Goal: Task Accomplishment & Management: Complete application form

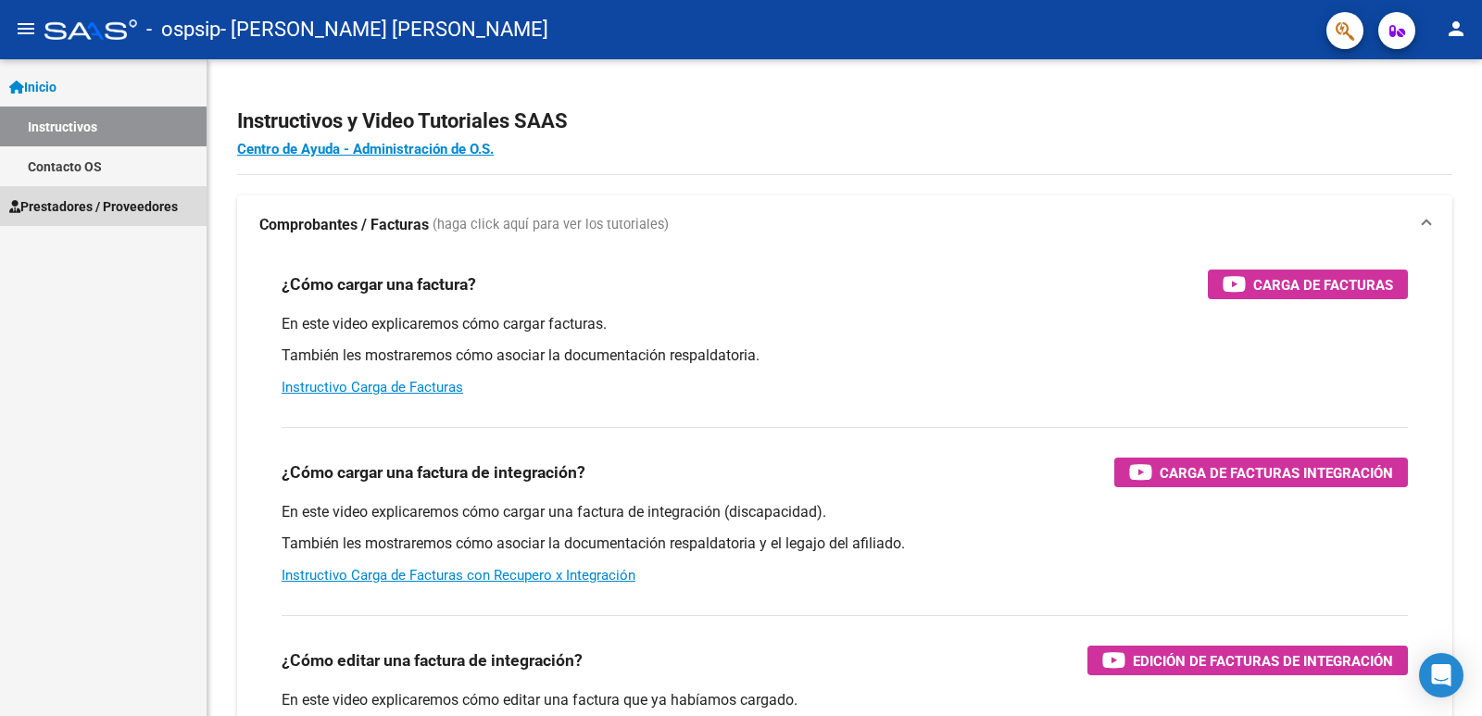
click at [106, 199] on span "Prestadores / Proveedores" at bounding box center [93, 206] width 169 height 20
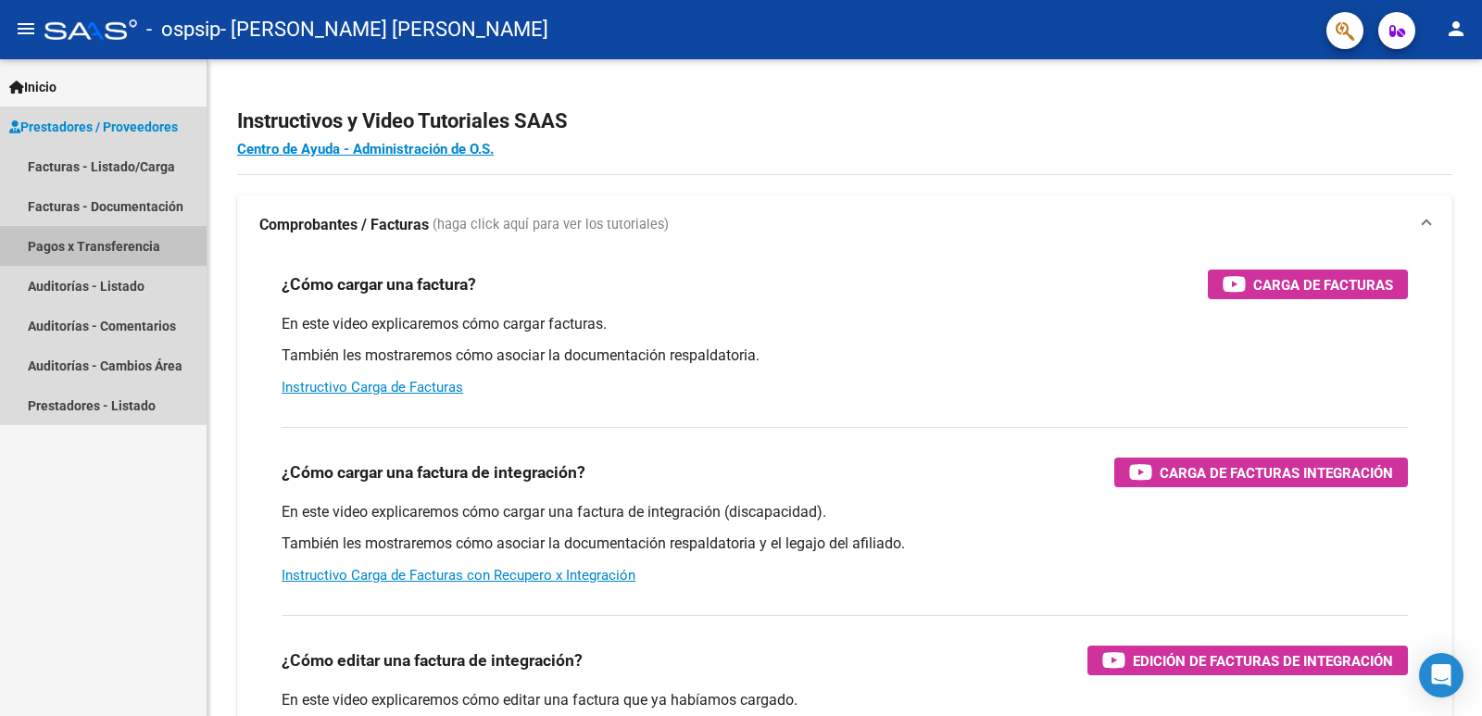
click at [133, 242] on link "Pagos x Transferencia" at bounding box center [103, 246] width 207 height 40
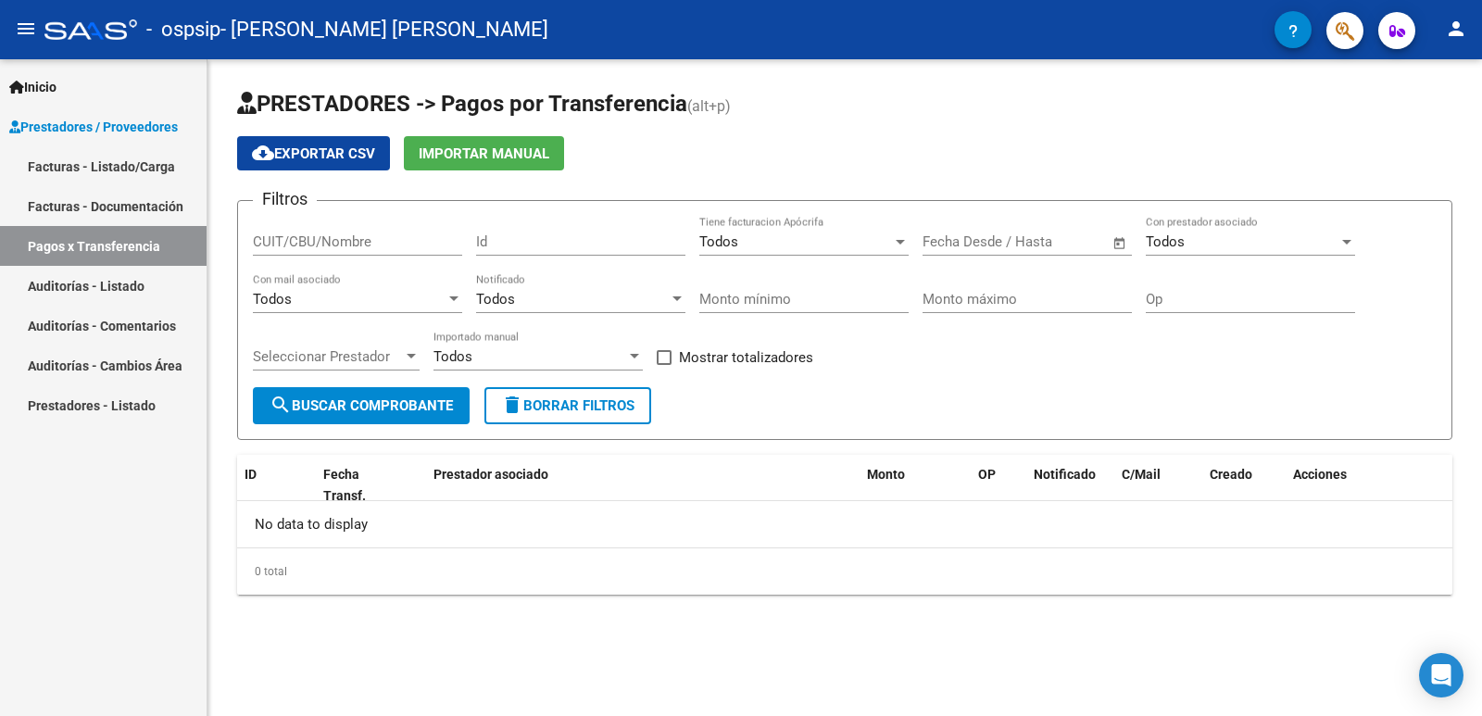
click at [327, 239] on input "CUIT/CBU/Nombre" at bounding box center [357, 241] width 209 height 17
type input "27277903127"
click at [415, 407] on span "search Buscar Comprobante" at bounding box center [361, 405] width 183 height 17
click at [479, 474] on span "Prestador asociado" at bounding box center [491, 474] width 115 height 15
click at [1346, 245] on div at bounding box center [1347, 241] width 17 height 15
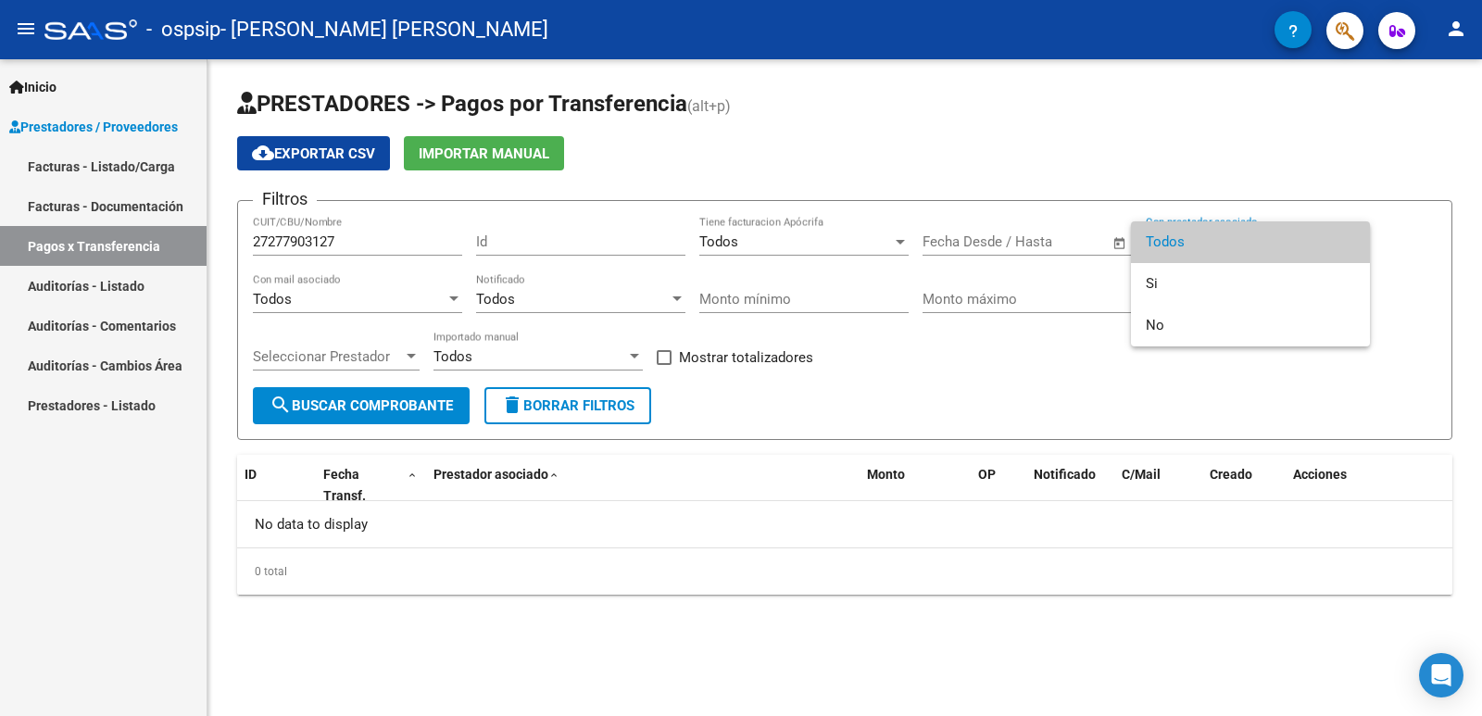
click at [1330, 179] on div at bounding box center [741, 358] width 1482 height 716
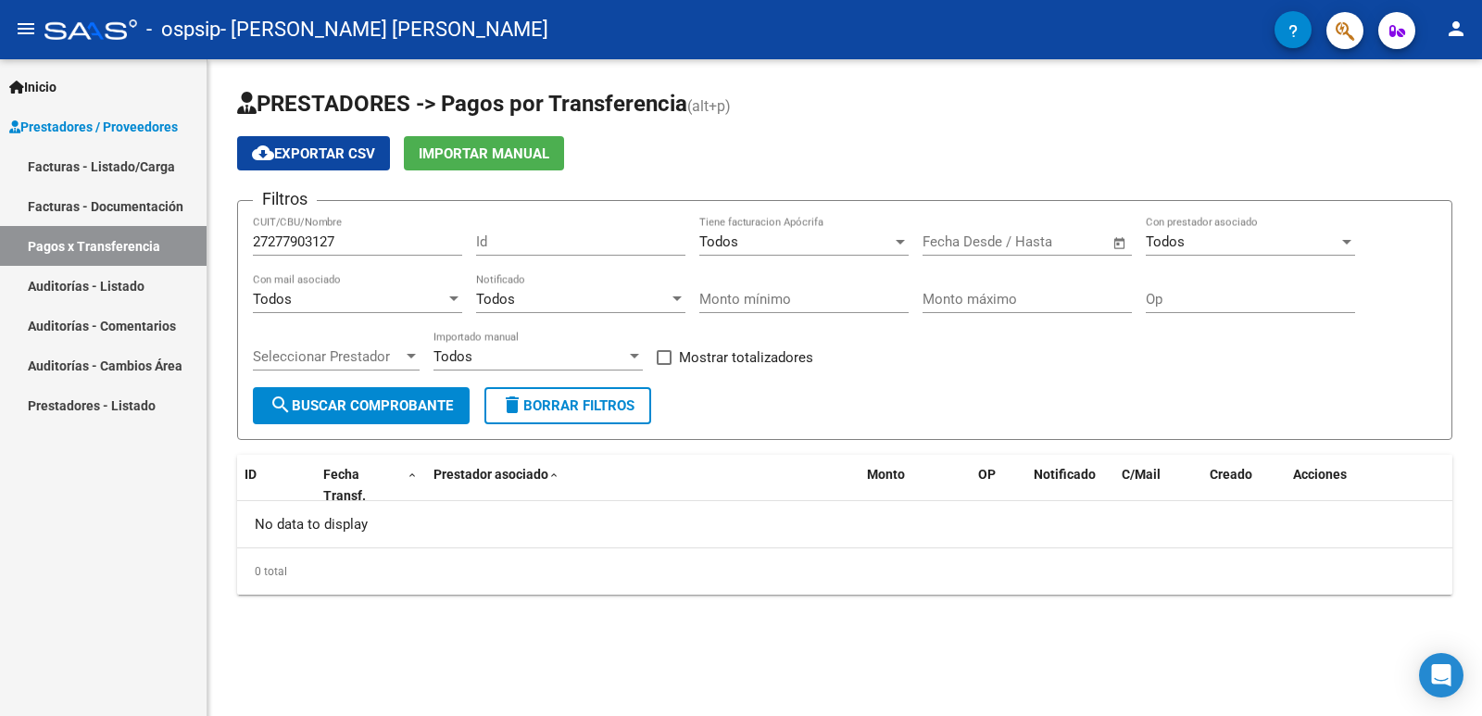
click at [282, 408] on mat-icon "search" at bounding box center [281, 405] width 22 height 22
click at [121, 206] on link "Facturas - Documentación" at bounding box center [103, 206] width 207 height 40
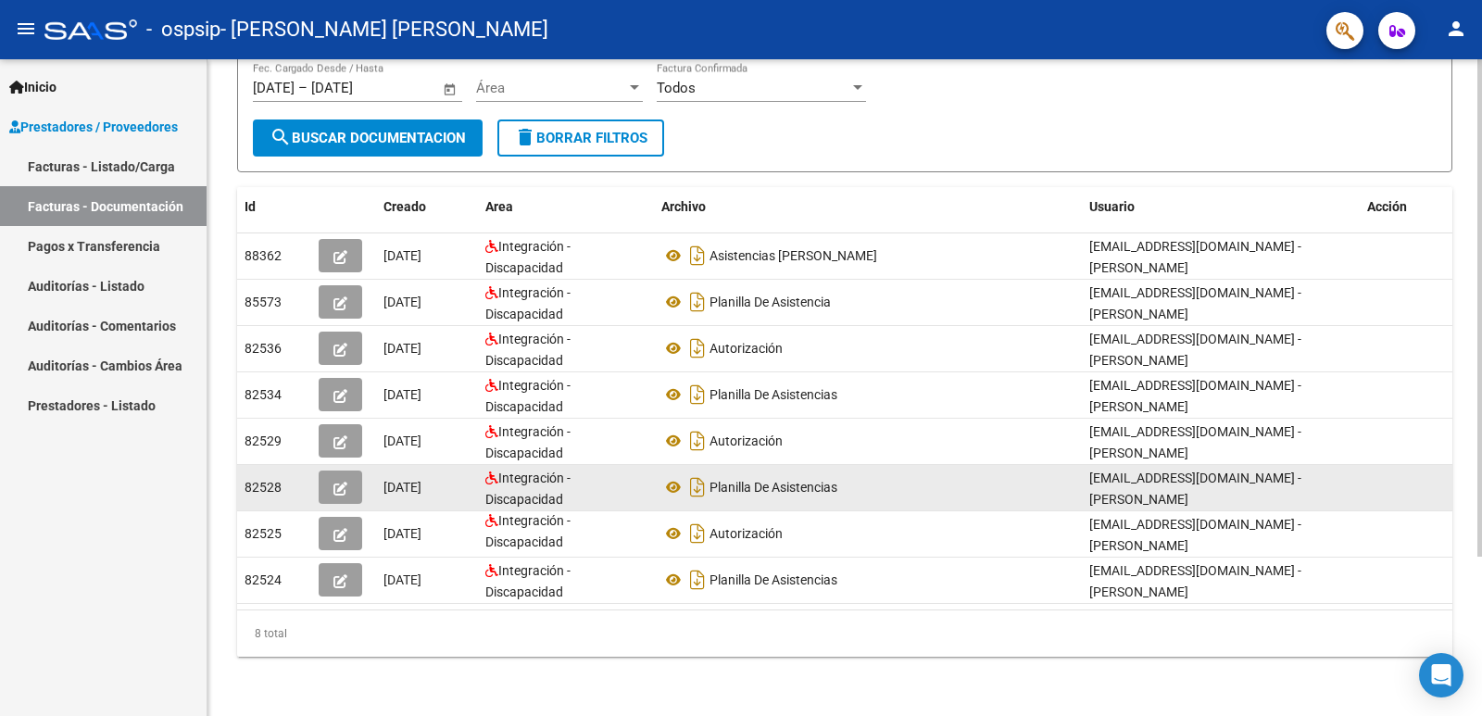
scroll to position [118, 0]
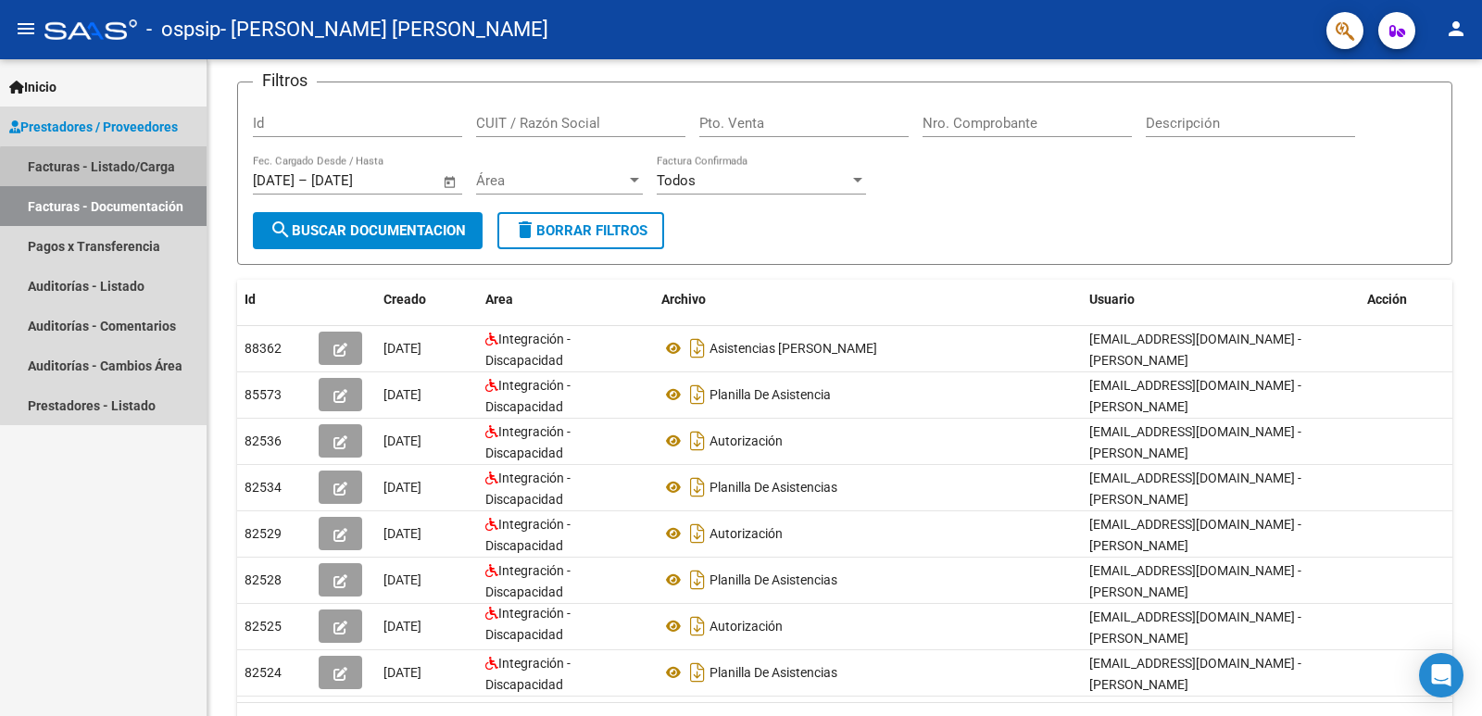
click at [158, 171] on link "Facturas - Listado/Carga" at bounding box center [103, 166] width 207 height 40
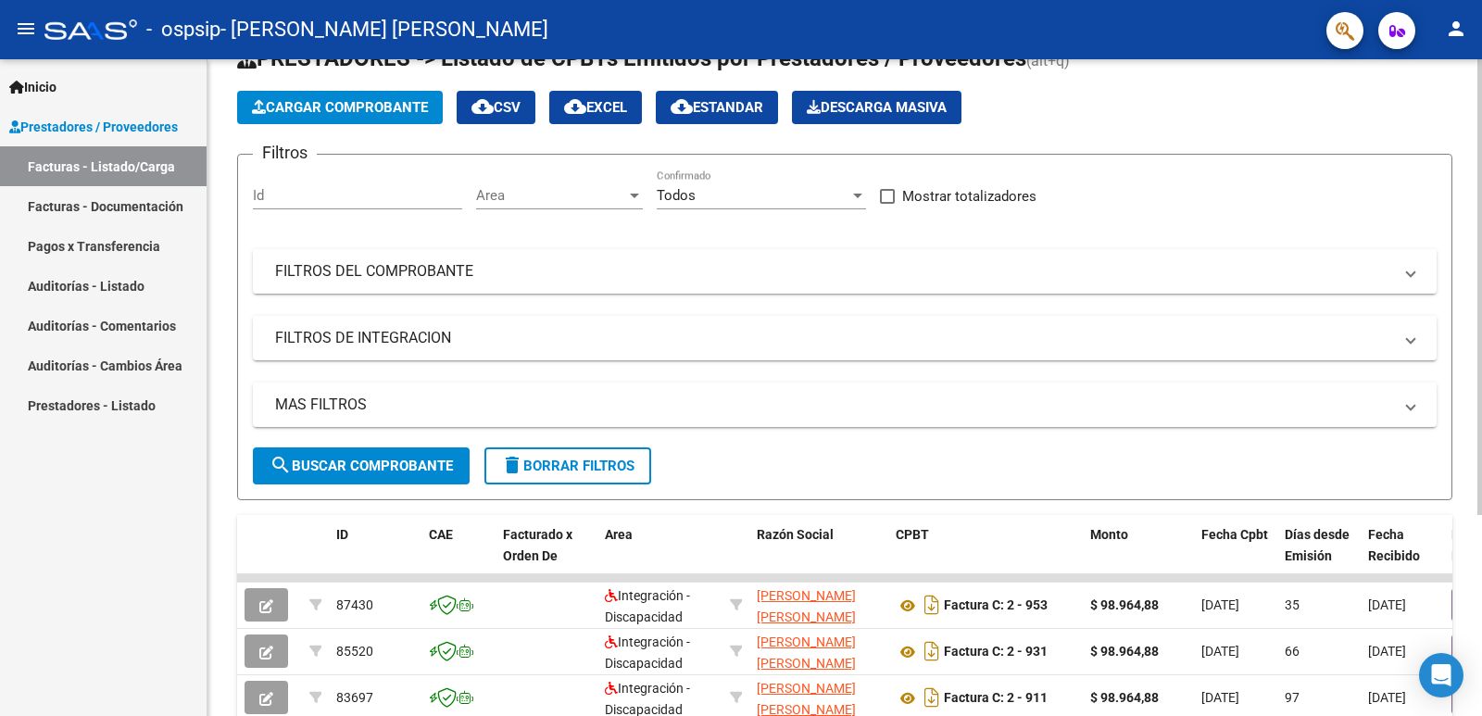
scroll to position [25, 0]
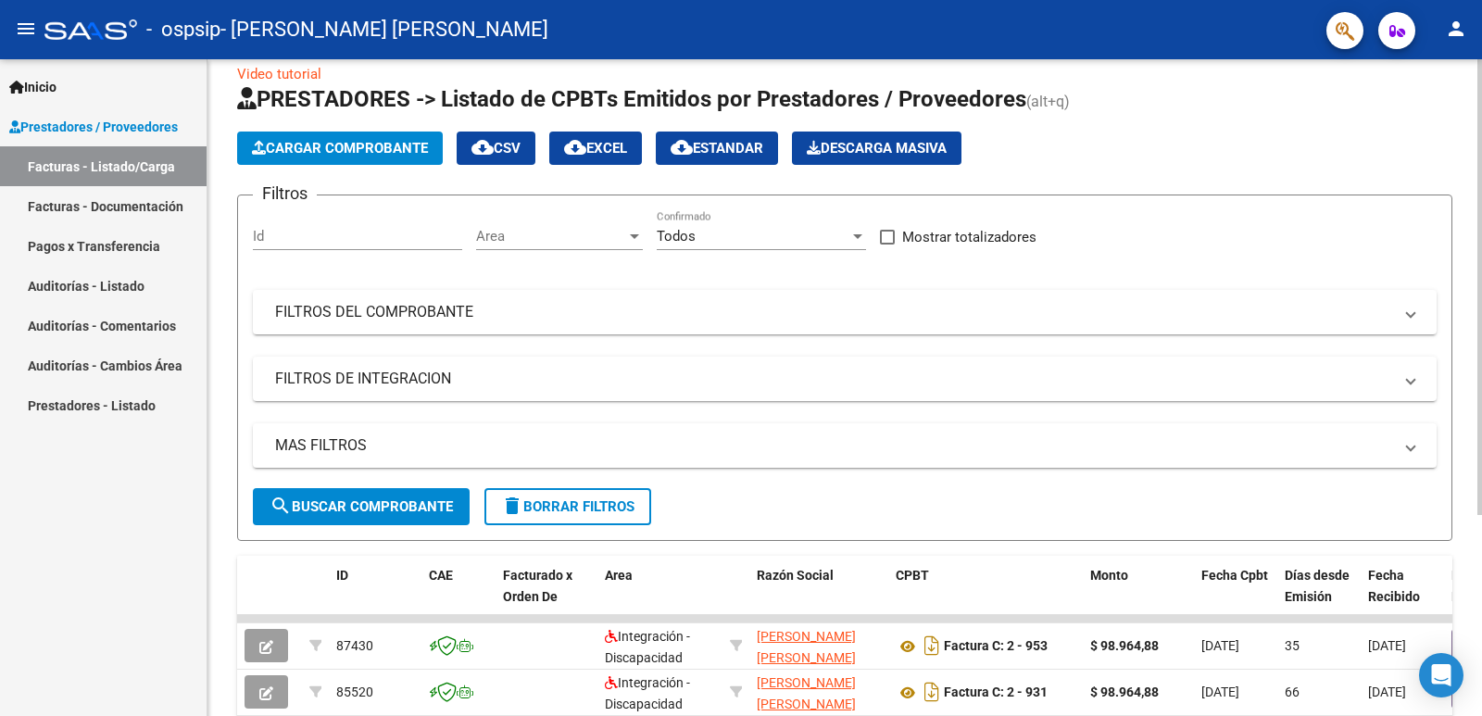
click at [384, 154] on span "Cargar Comprobante" at bounding box center [340, 148] width 176 height 17
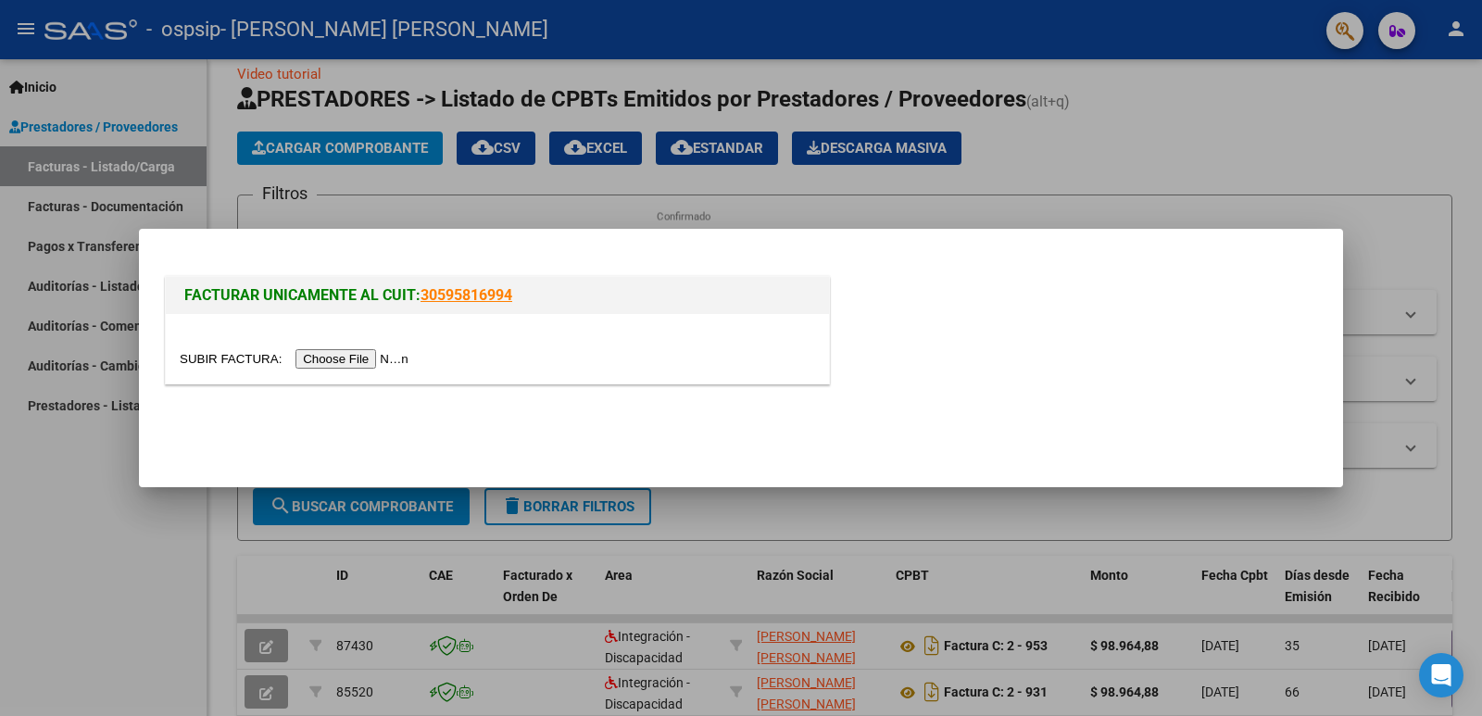
click at [107, 453] on div at bounding box center [741, 358] width 1482 height 716
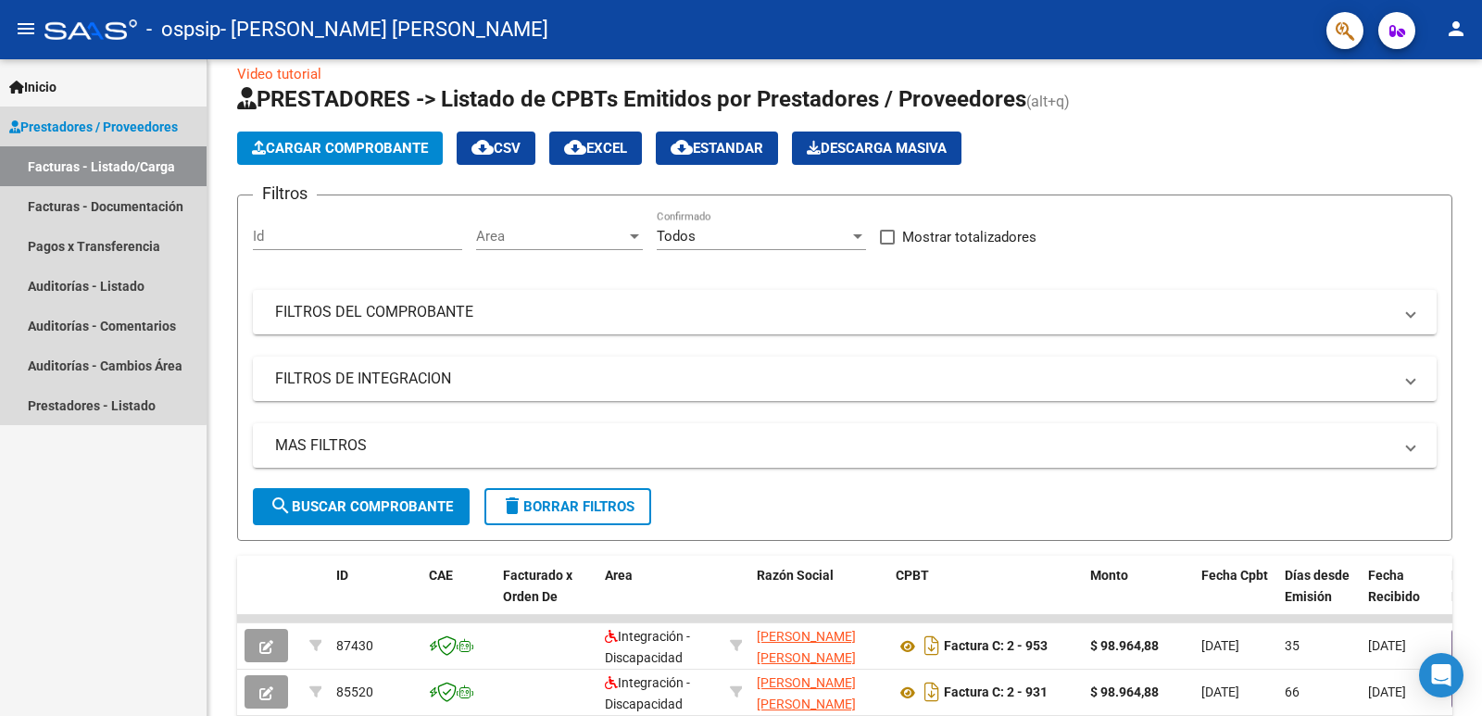
click at [95, 122] on span "Prestadores / Proveedores" at bounding box center [93, 127] width 169 height 20
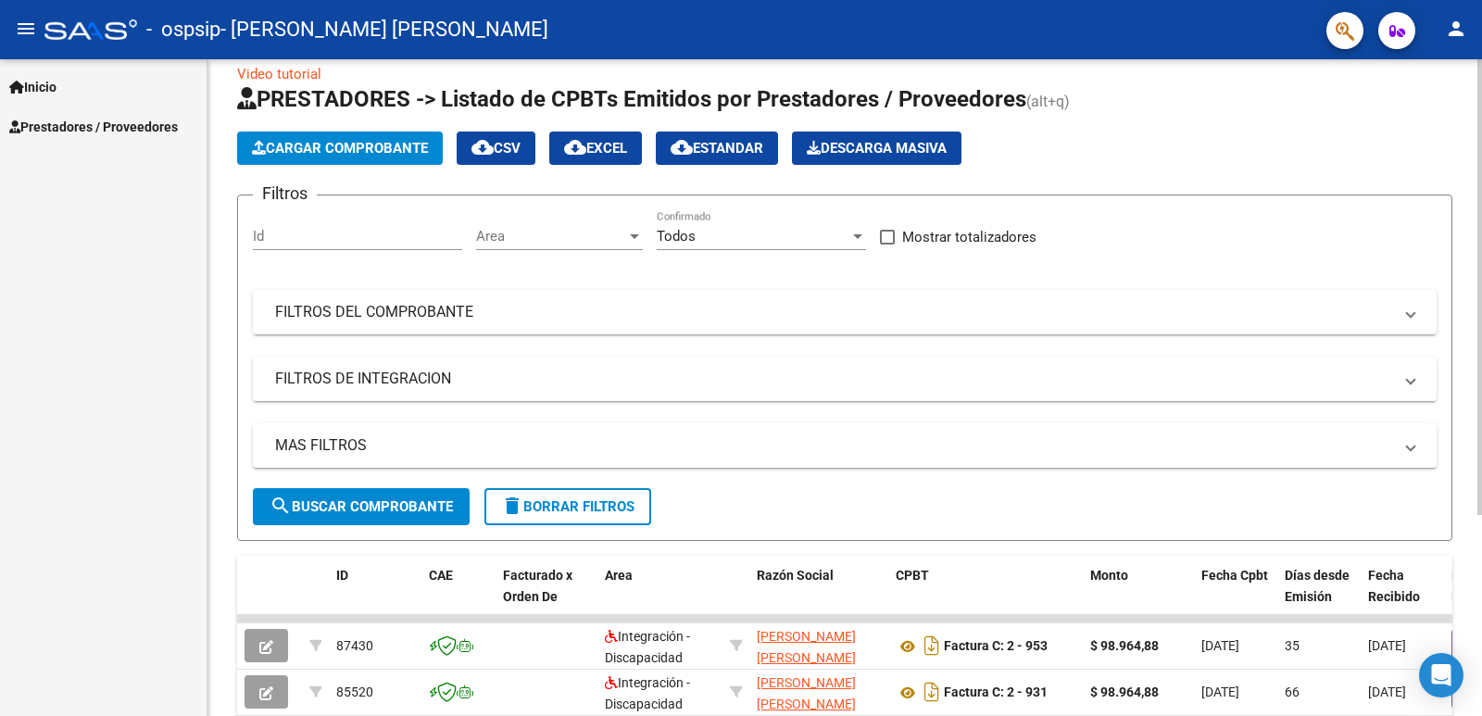
scroll to position [0, 0]
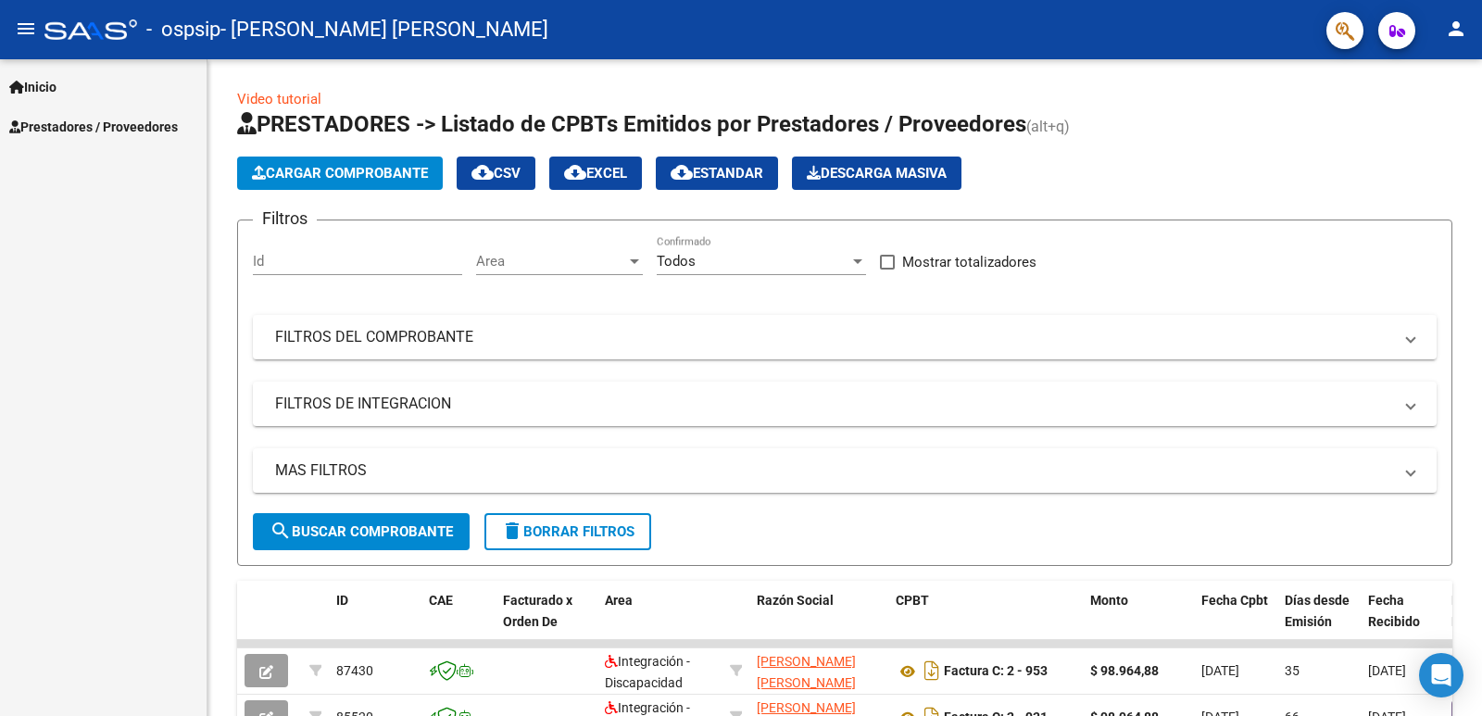
click at [168, 125] on span "Prestadores / Proveedores" at bounding box center [93, 127] width 169 height 20
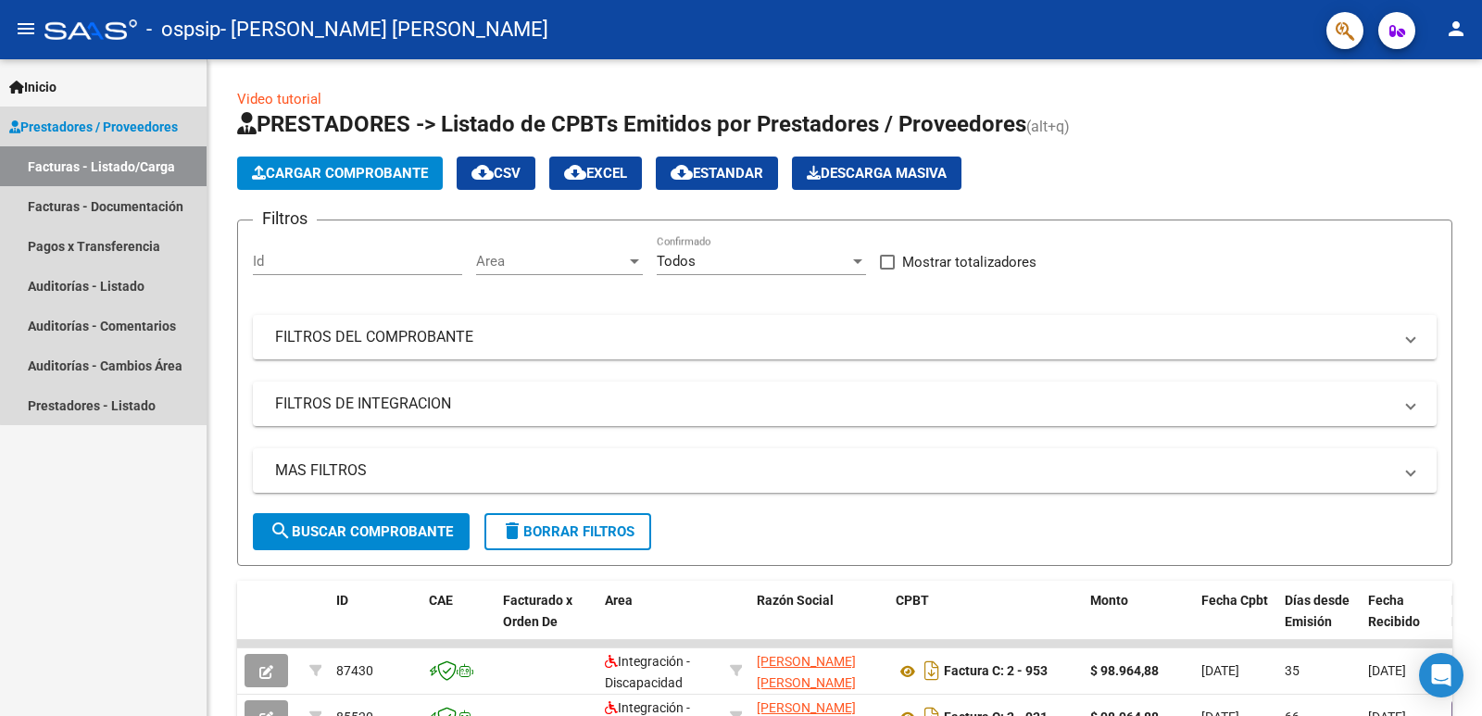
click at [168, 125] on span "Prestadores / Proveedores" at bounding box center [93, 127] width 169 height 20
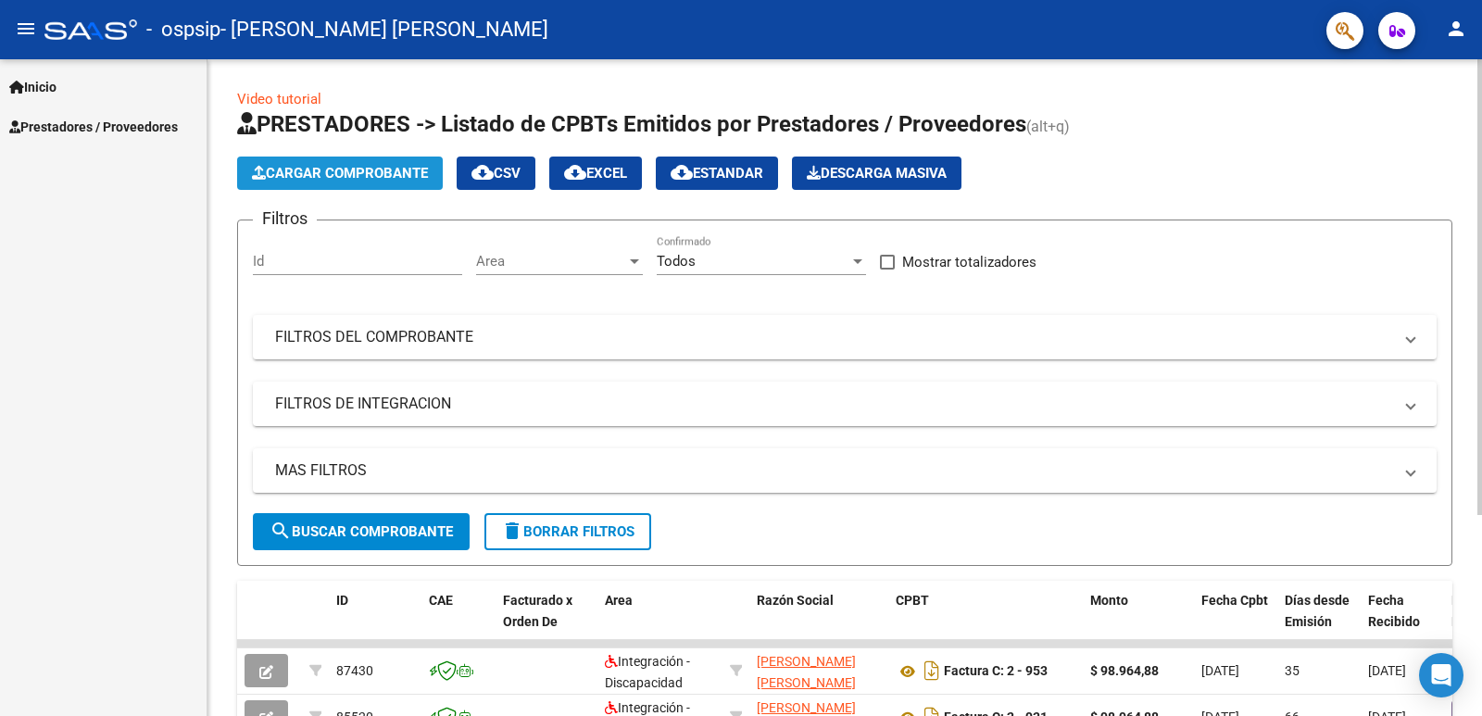
click at [329, 171] on span "Cargar Comprobante" at bounding box center [340, 173] width 176 height 17
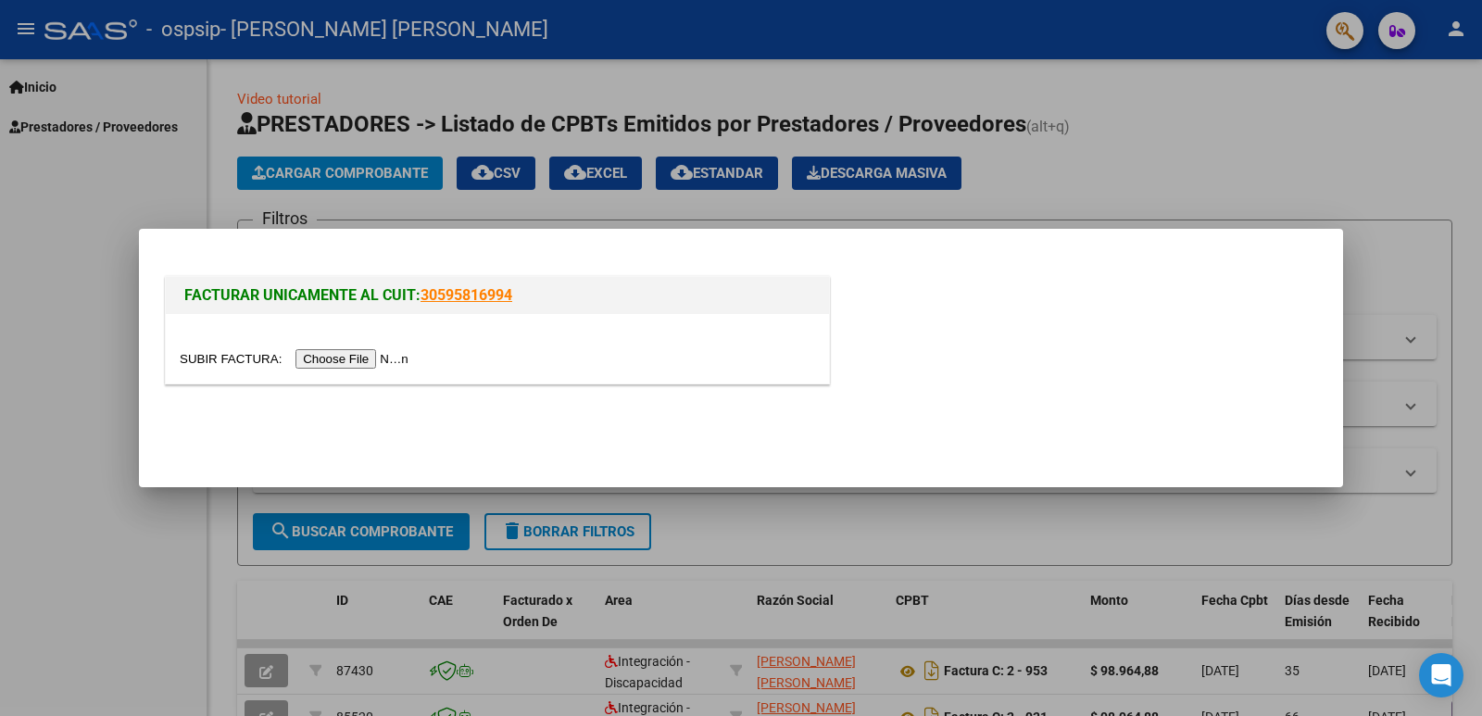
click at [52, 88] on div at bounding box center [741, 358] width 1482 height 716
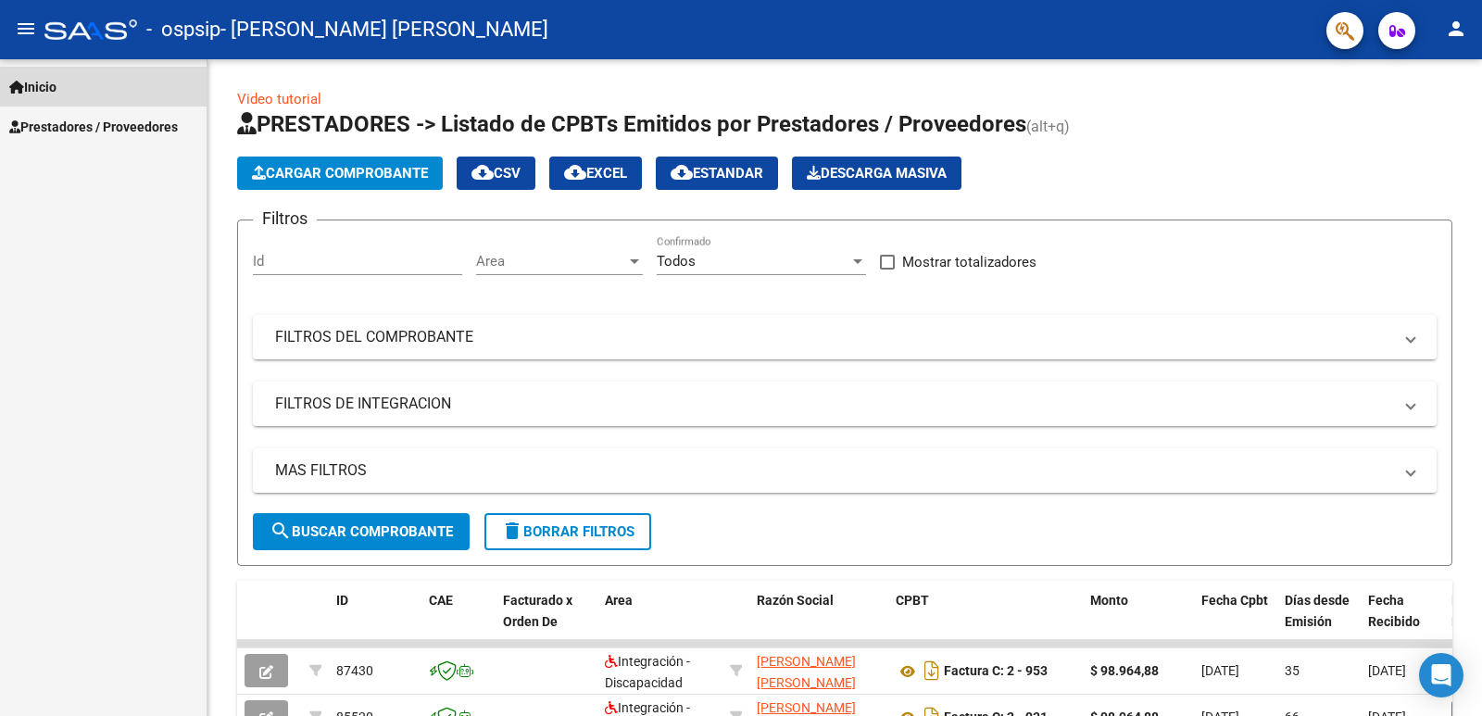
click at [54, 83] on span "Inicio" at bounding box center [32, 87] width 47 height 20
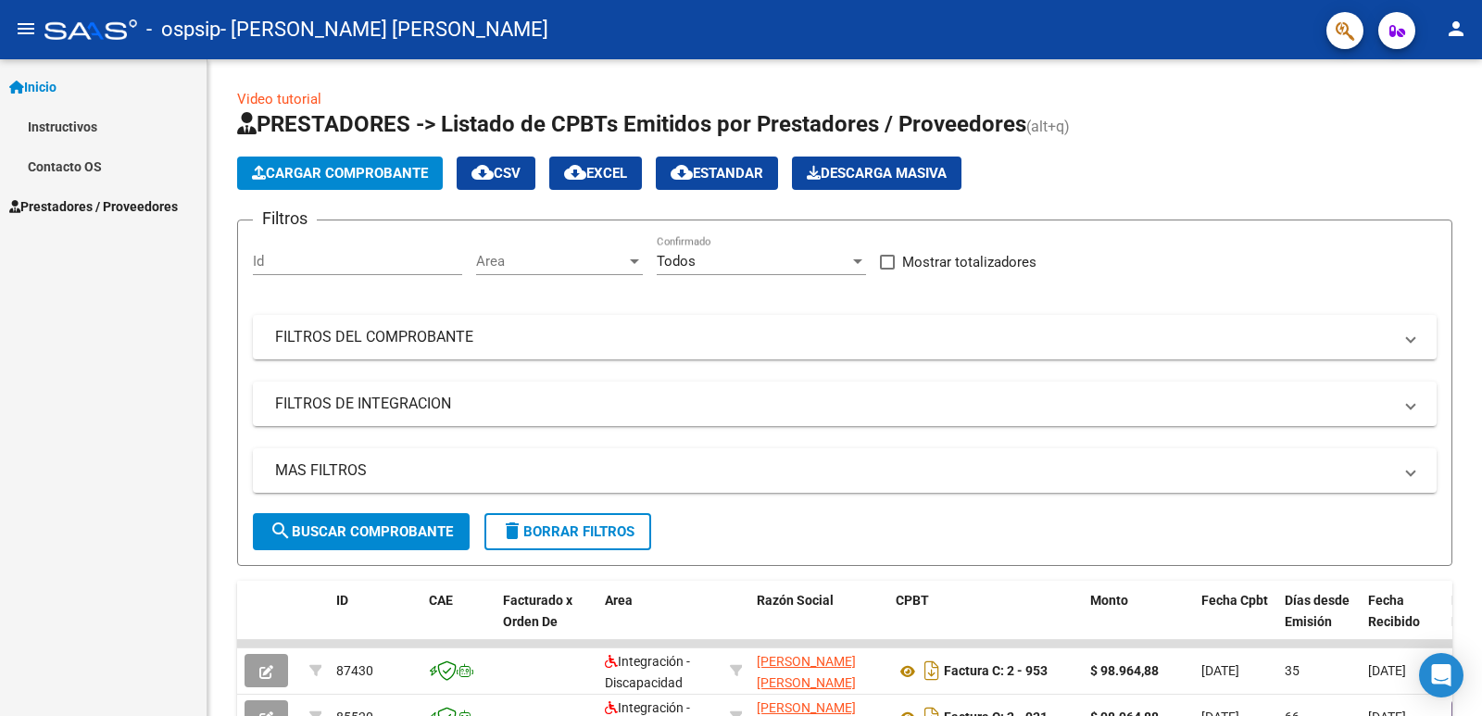
click at [71, 127] on link "Instructivos" at bounding box center [103, 127] width 207 height 40
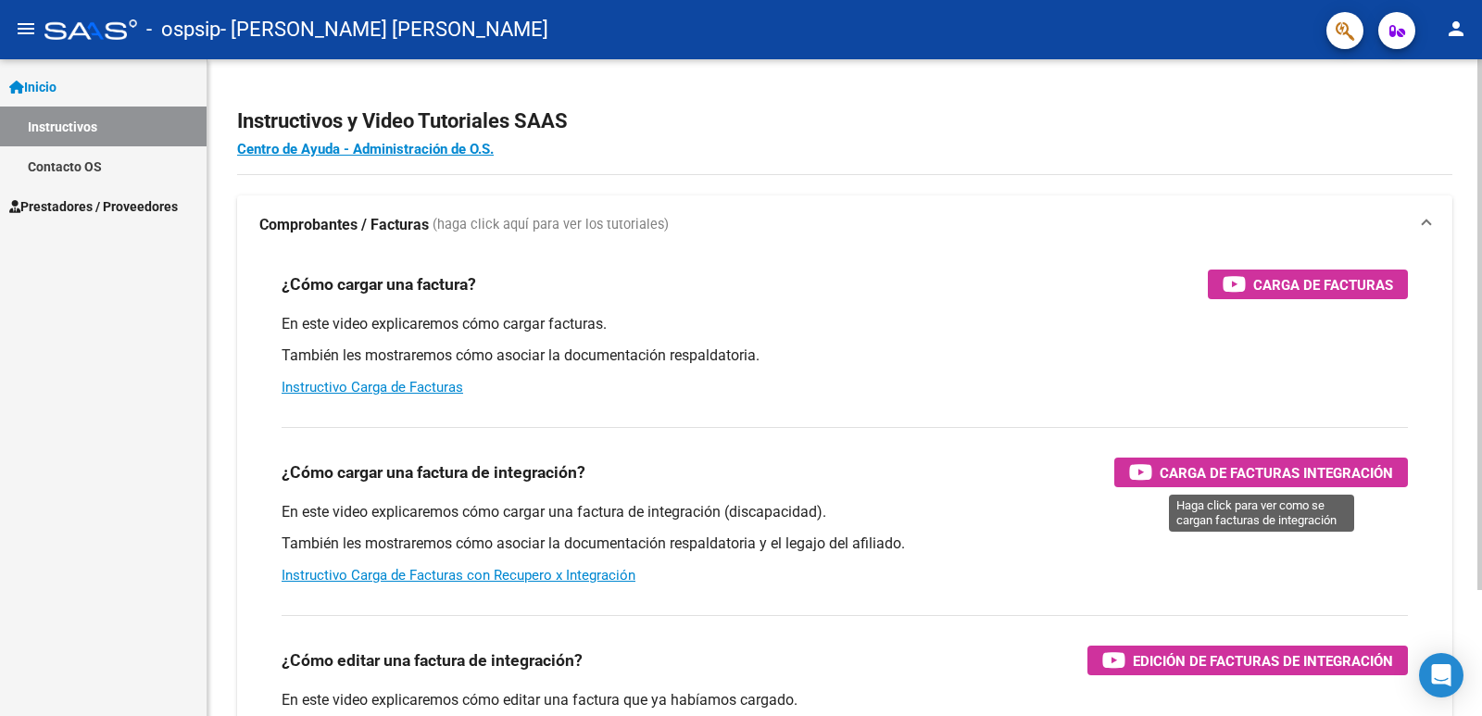
click at [1276, 471] on span "Carga de Facturas Integración" at bounding box center [1276, 472] width 233 height 23
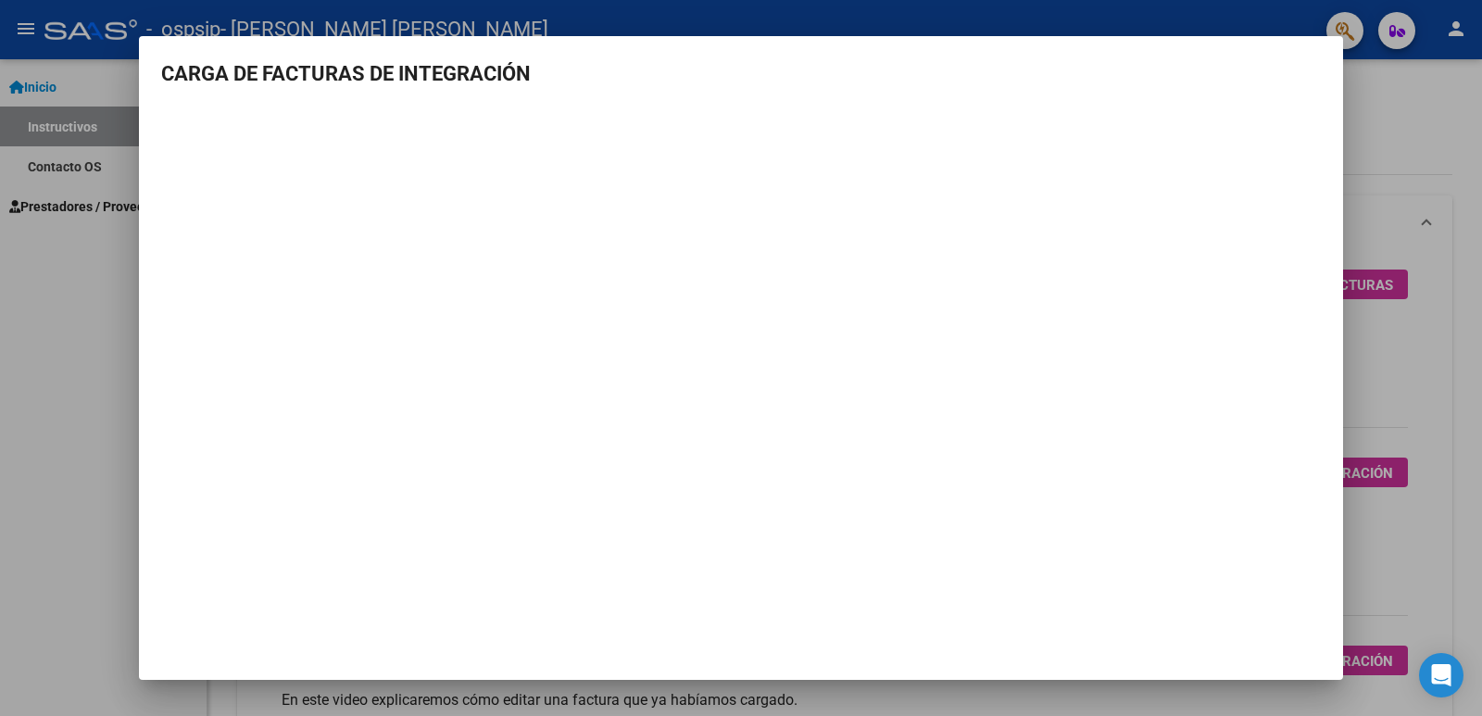
click at [81, 371] on div at bounding box center [741, 358] width 1482 height 716
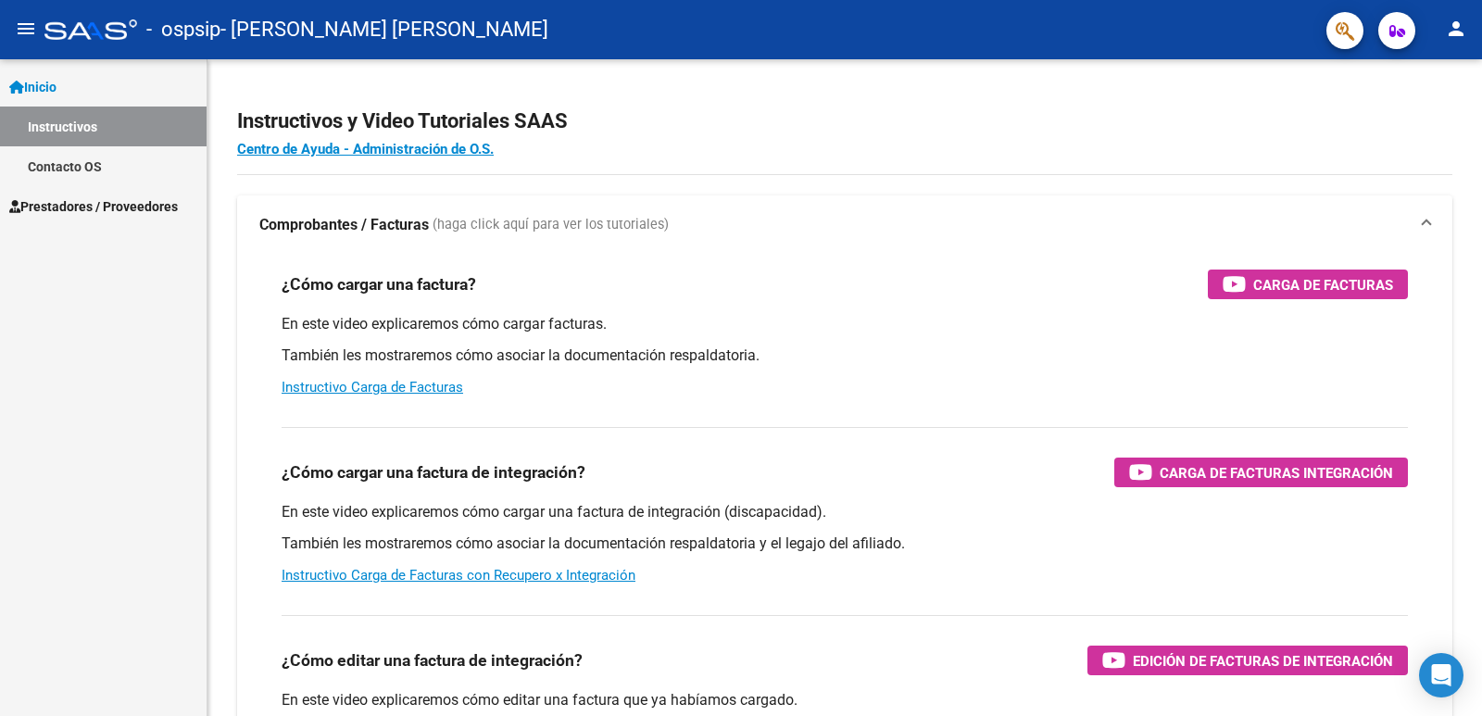
click at [107, 207] on span "Prestadores / Proveedores" at bounding box center [93, 206] width 169 height 20
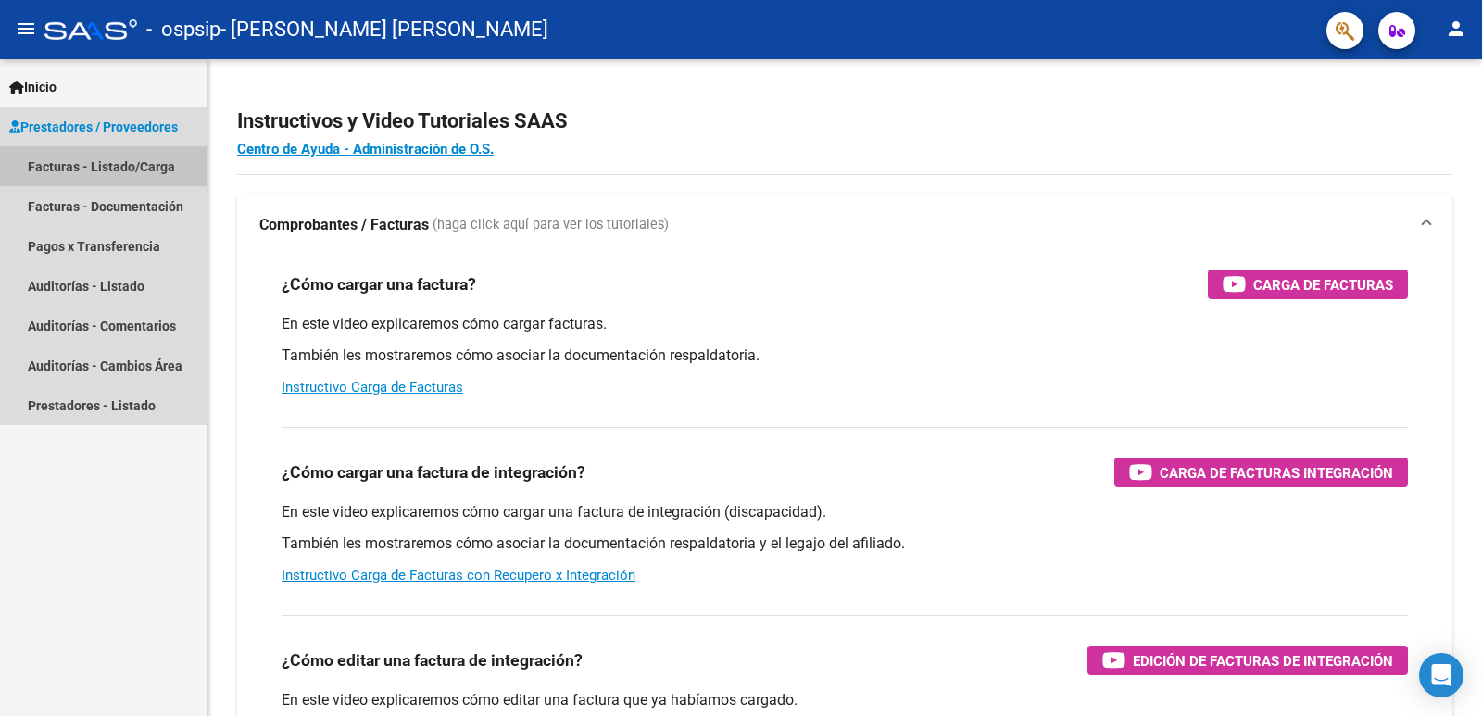
click at [109, 171] on link "Facturas - Listado/Carga" at bounding box center [103, 166] width 207 height 40
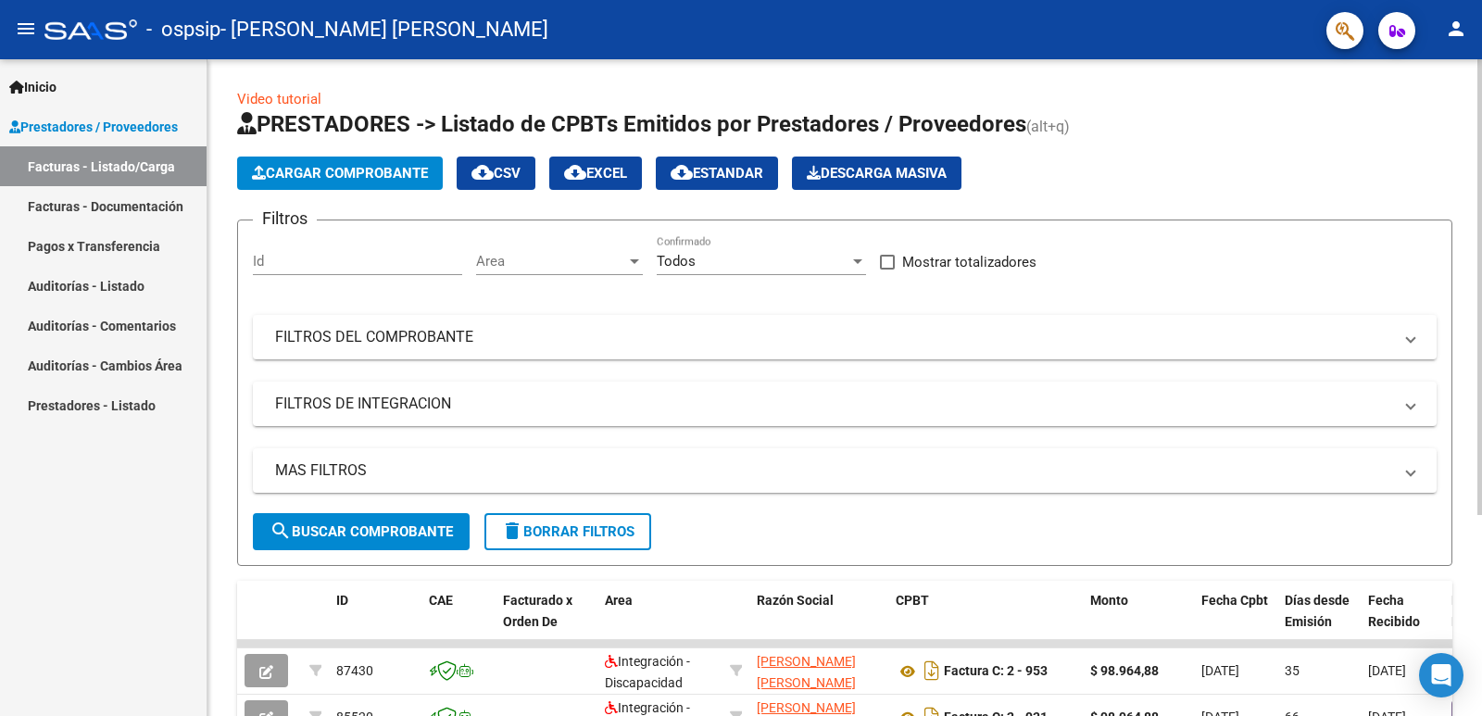
click at [308, 169] on span "Cargar Comprobante" at bounding box center [340, 173] width 176 height 17
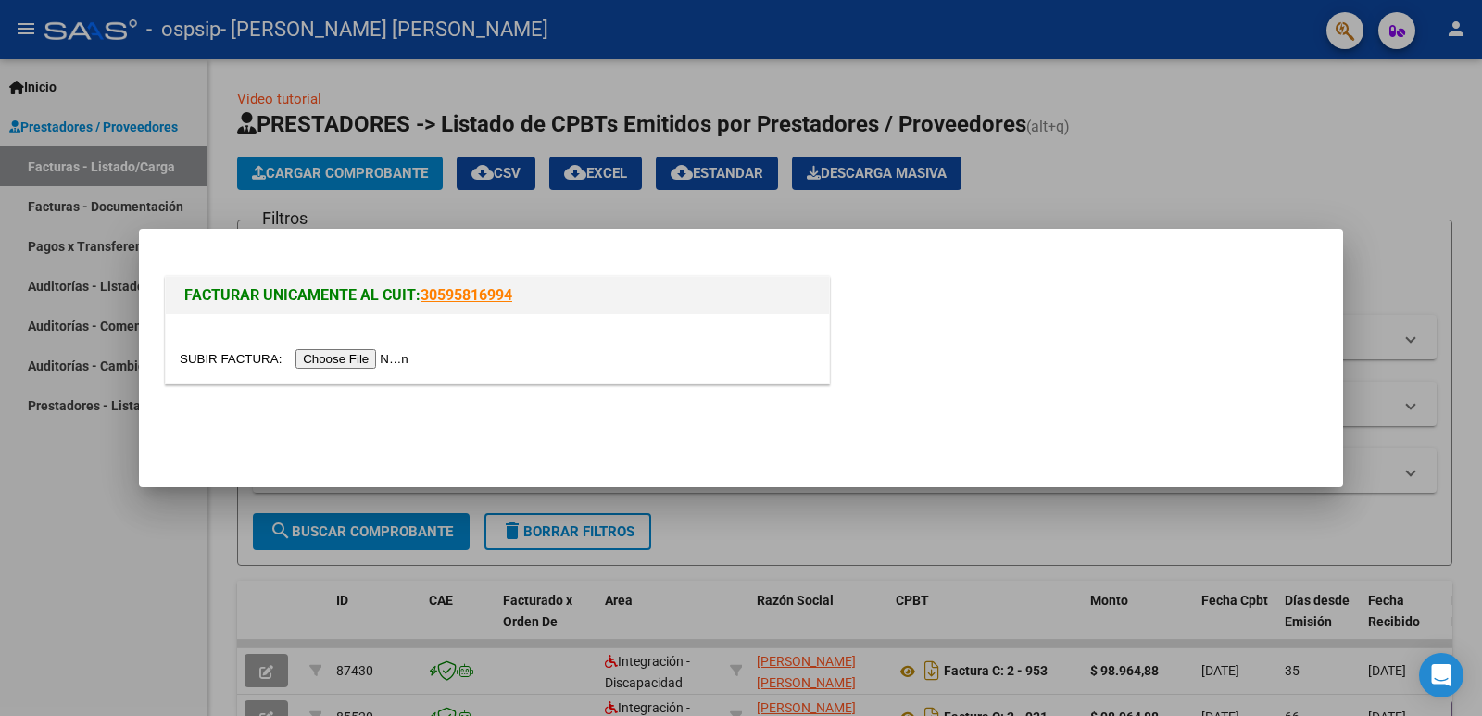
click at [364, 358] on input "file" at bounding box center [297, 358] width 234 height 19
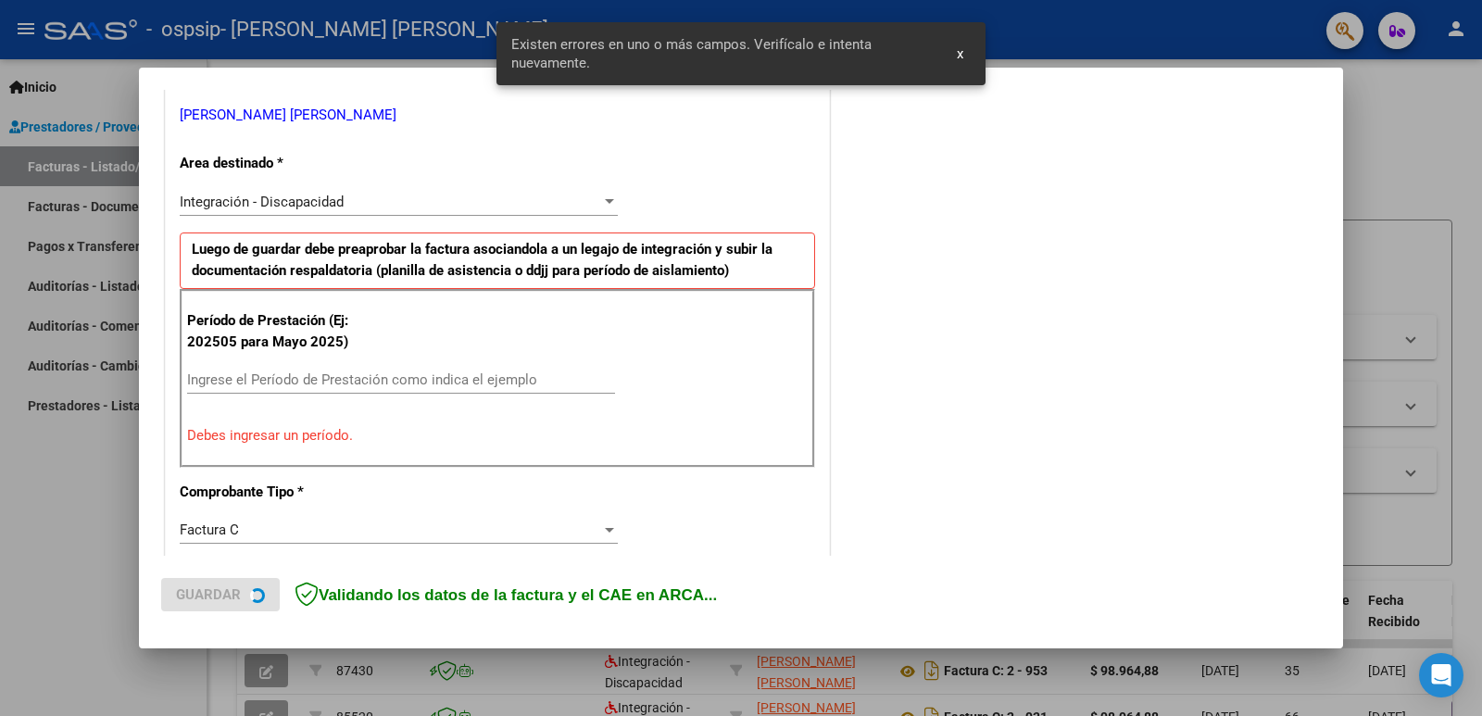
scroll to position [413, 0]
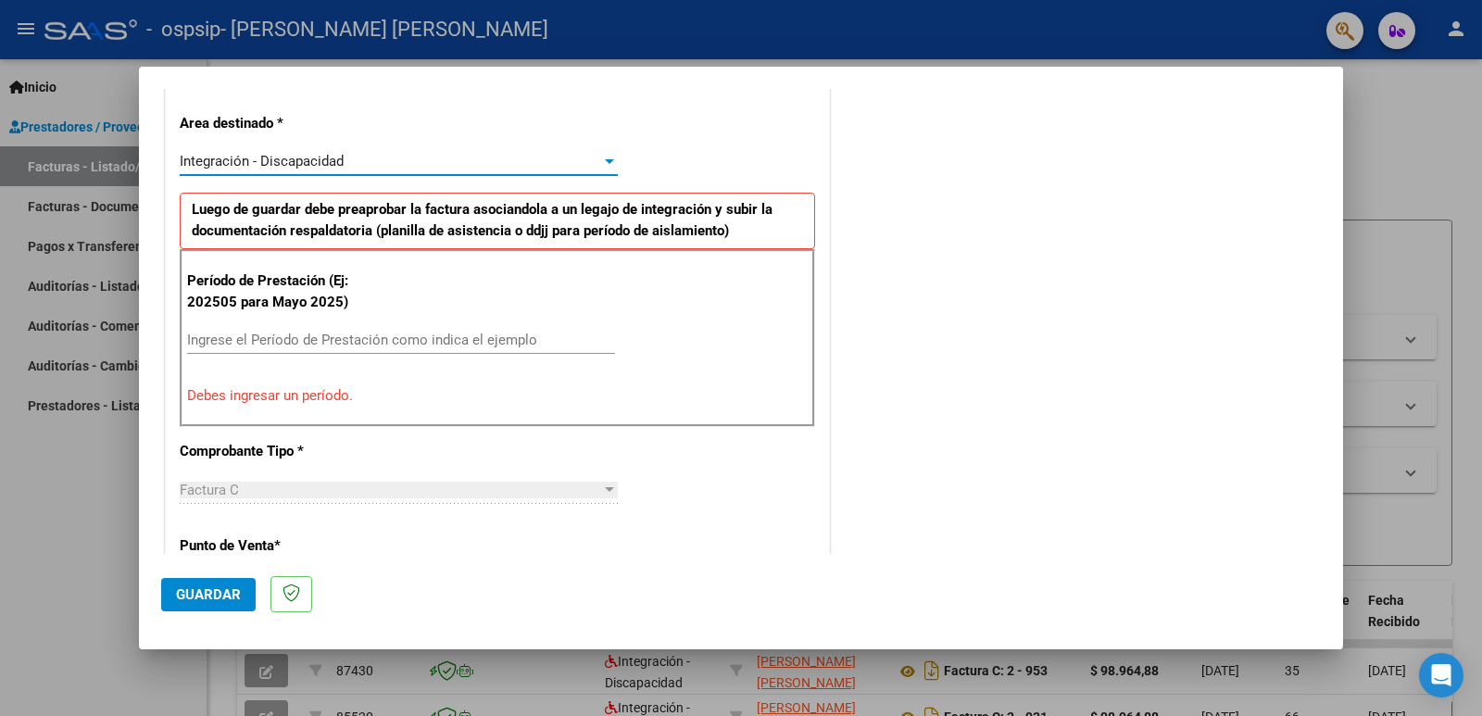
click at [605, 161] on div at bounding box center [609, 161] width 9 height 5
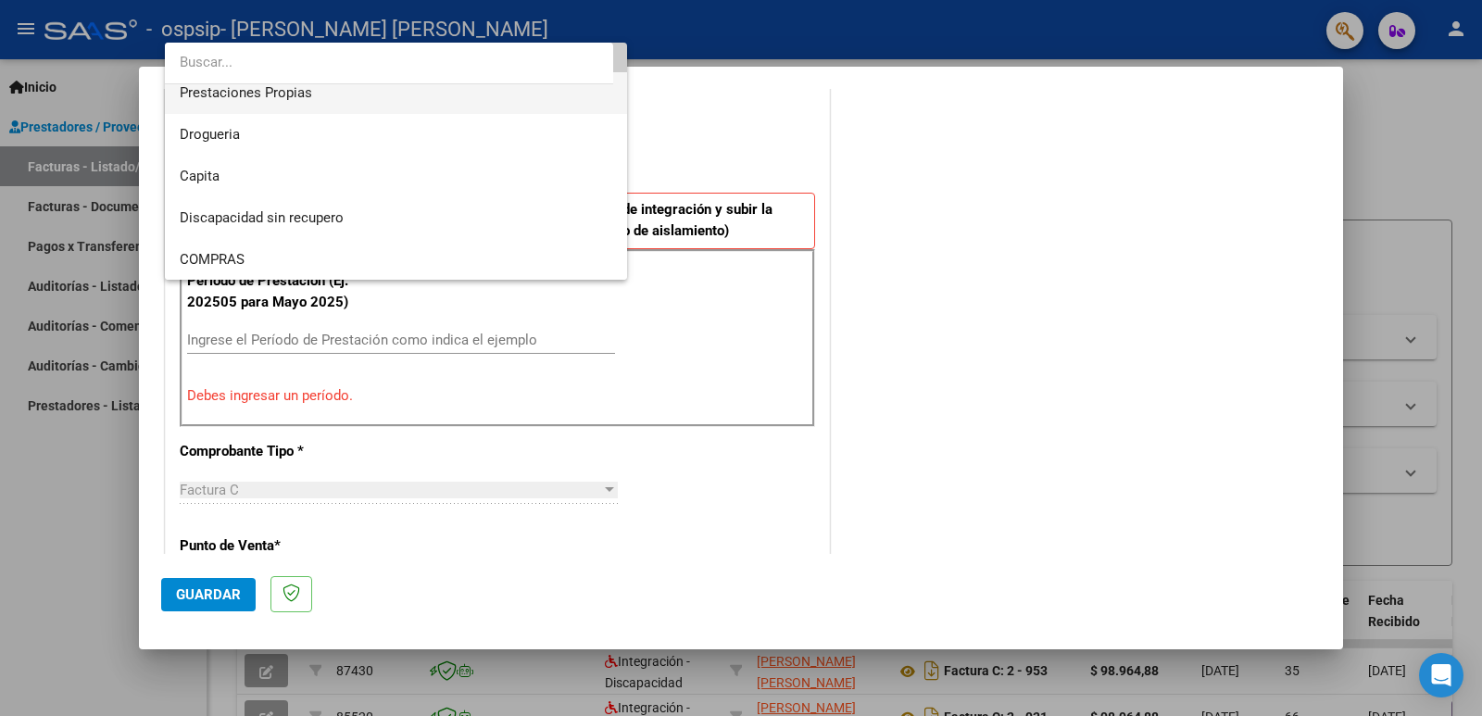
scroll to position [180, 0]
click at [715, 147] on div at bounding box center [741, 358] width 1482 height 716
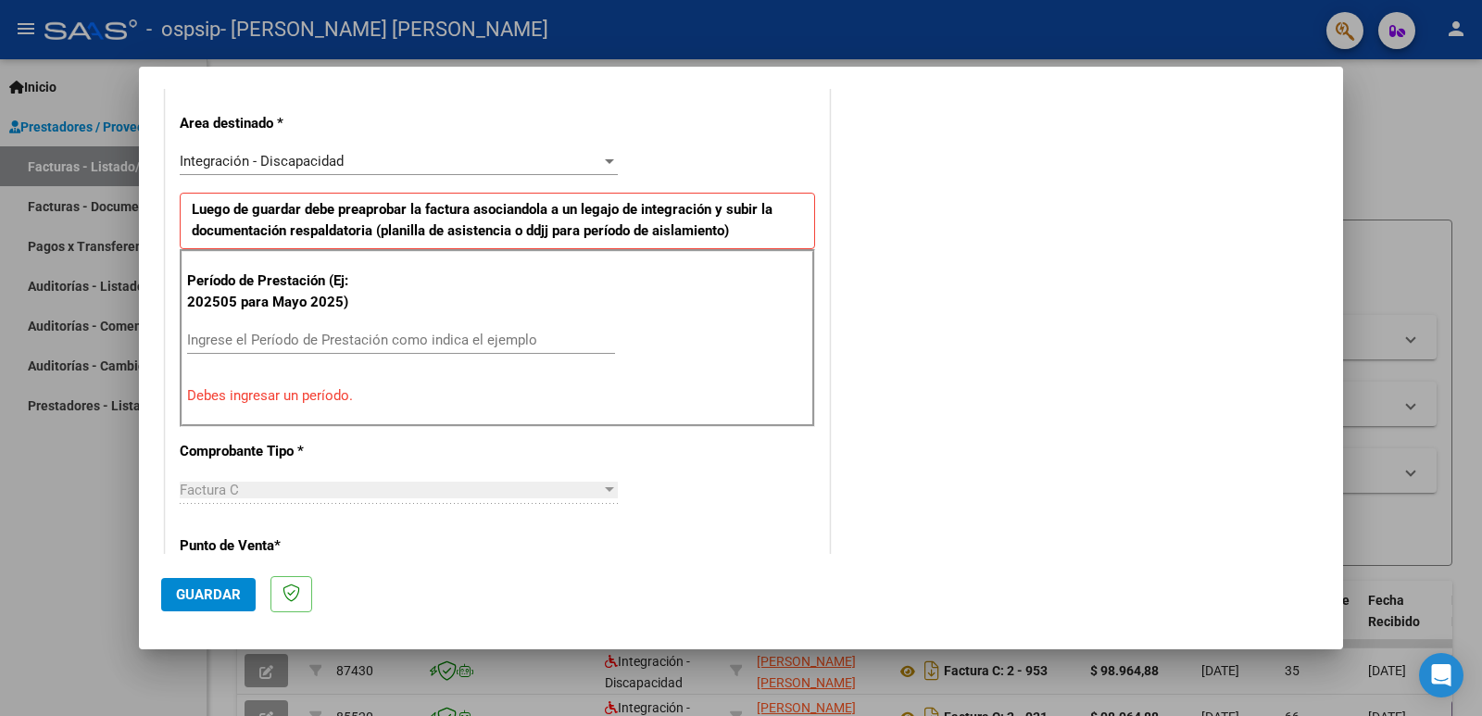
click at [279, 335] on input "Ingrese el Período de Prestación como indica el ejemplo" at bounding box center [401, 340] width 428 height 17
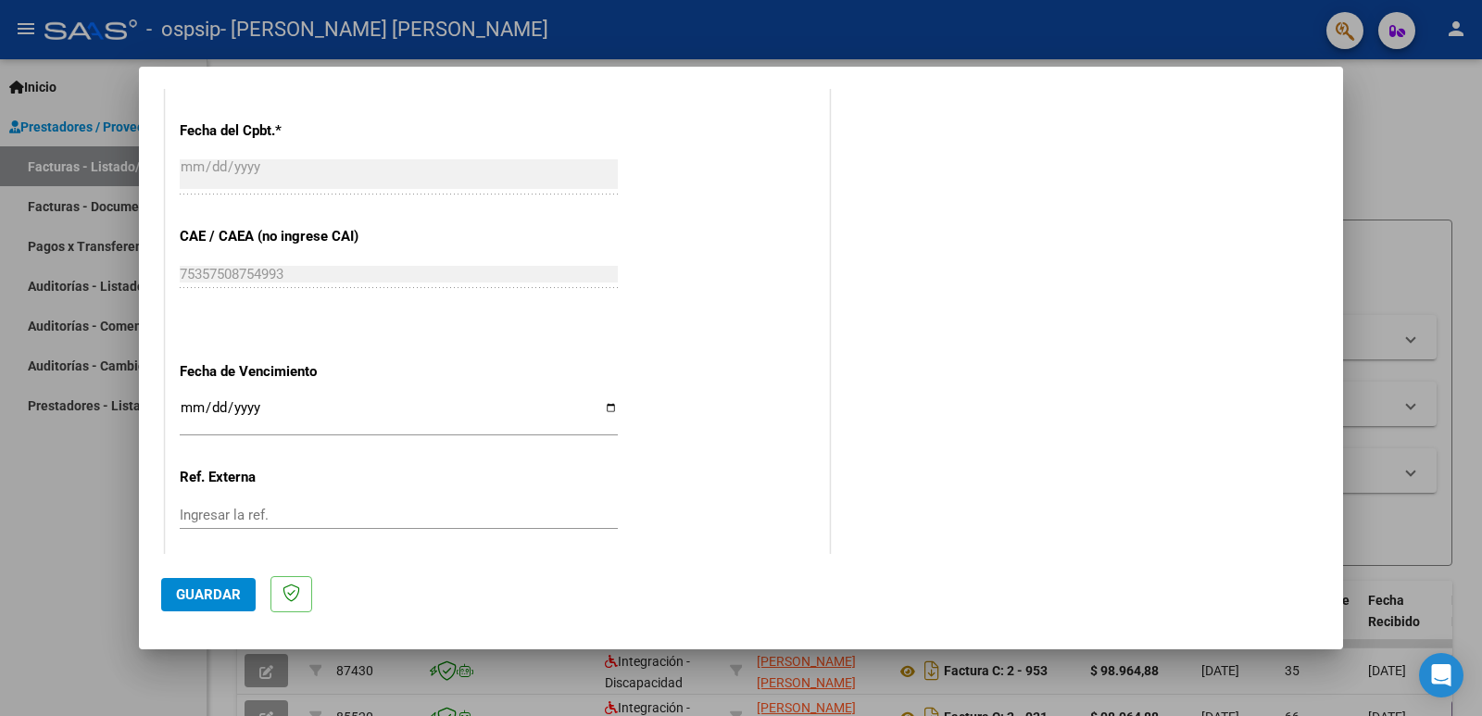
scroll to position [1062, 0]
type input "202508"
click at [608, 404] on input "Ingresar la fecha" at bounding box center [399, 414] width 438 height 30
type input "[DATE]"
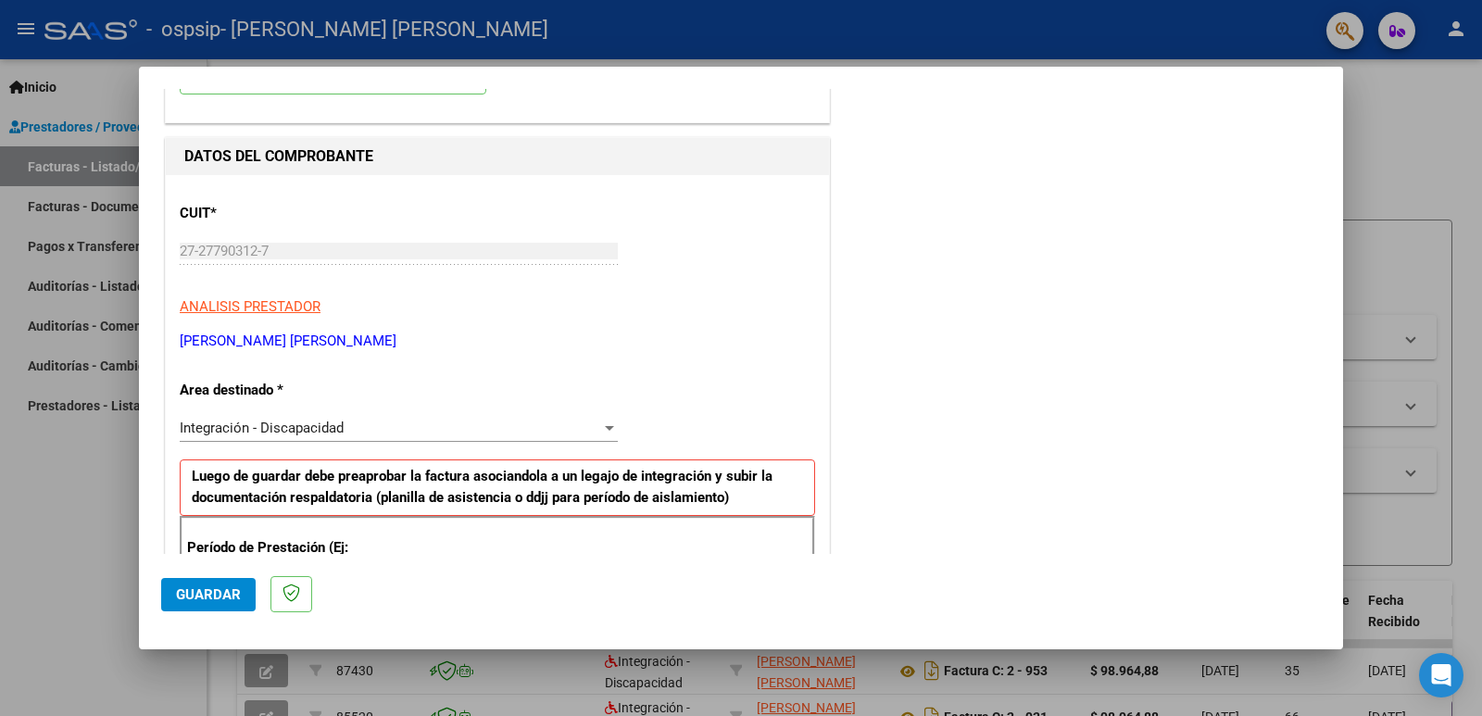
scroll to position [0, 0]
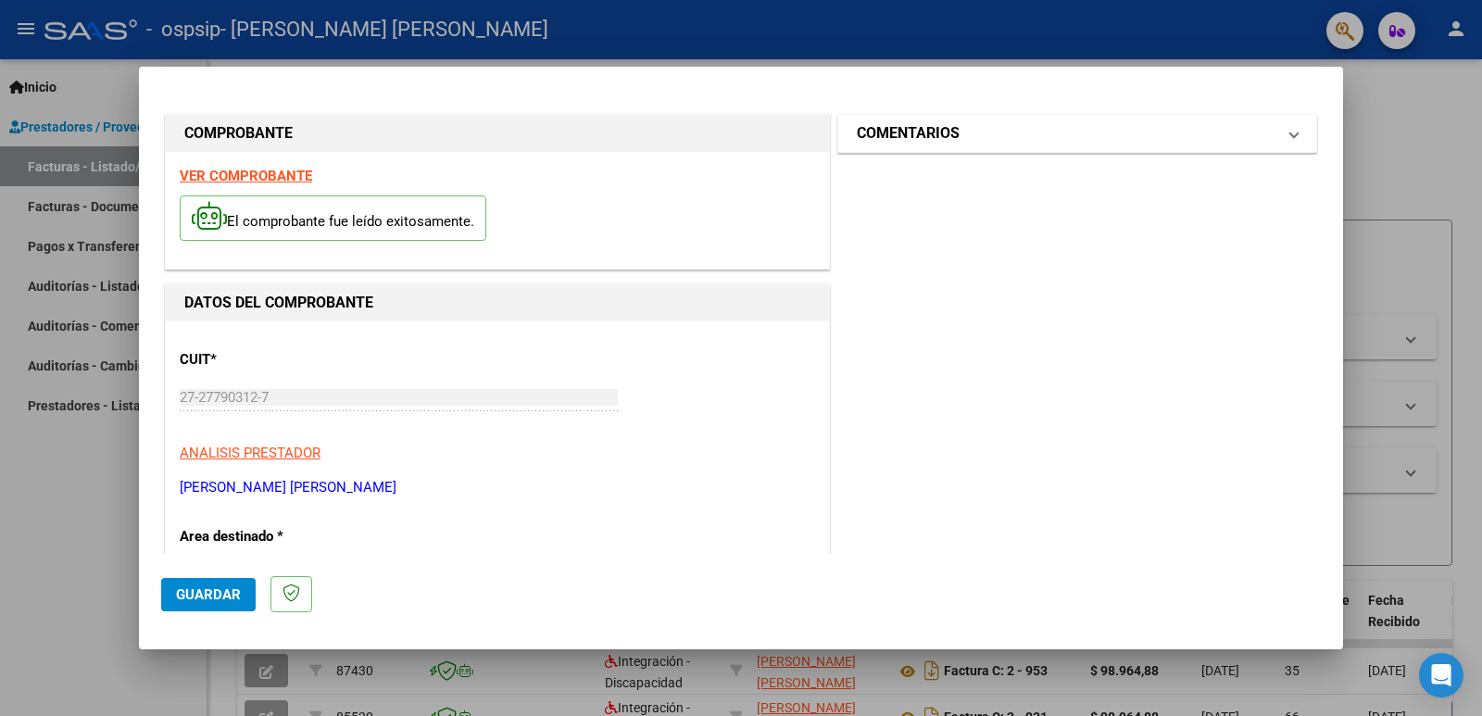
click at [1267, 139] on span "COMENTARIOS" at bounding box center [1074, 133] width 434 height 22
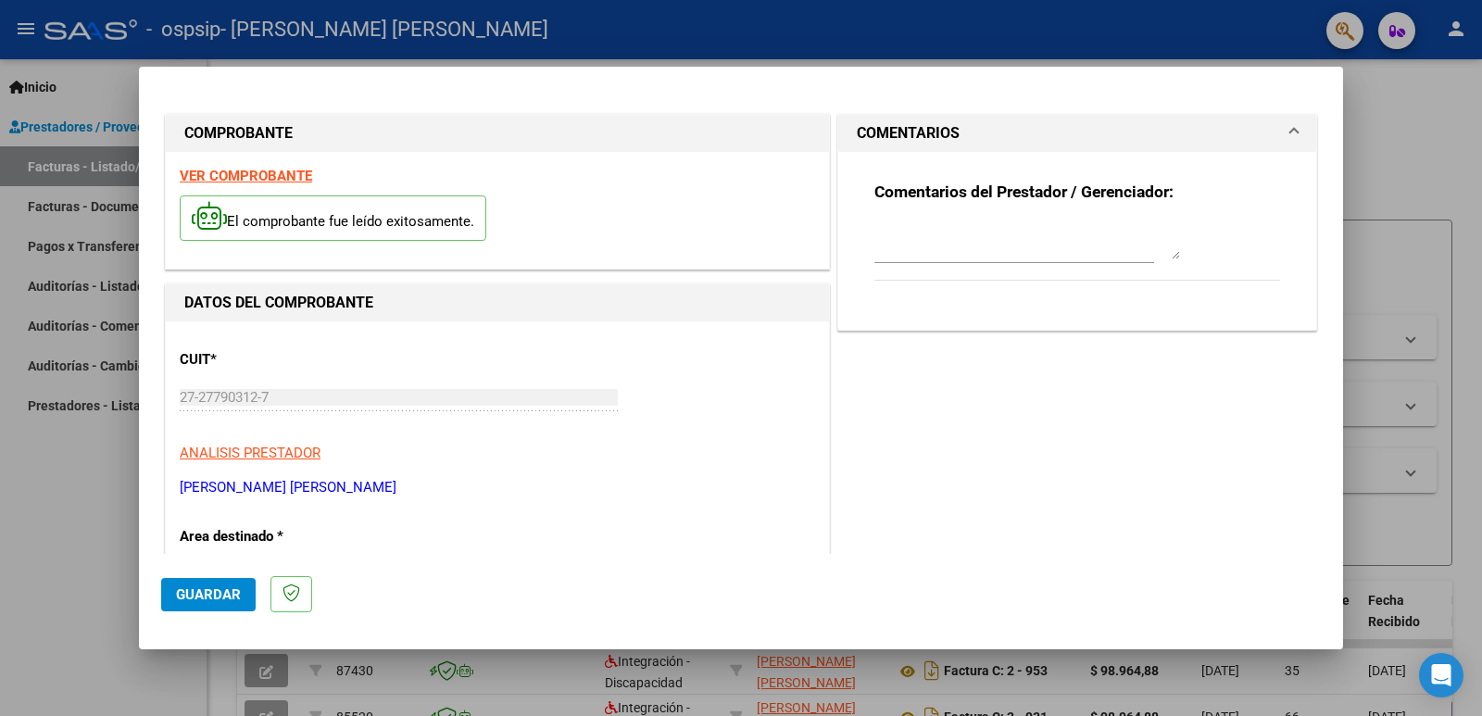
click at [1070, 244] on textarea at bounding box center [1027, 240] width 306 height 37
click at [1067, 247] on textarea at bounding box center [1027, 240] width 306 height 37
click at [233, 588] on span "Guardar" at bounding box center [208, 594] width 65 height 17
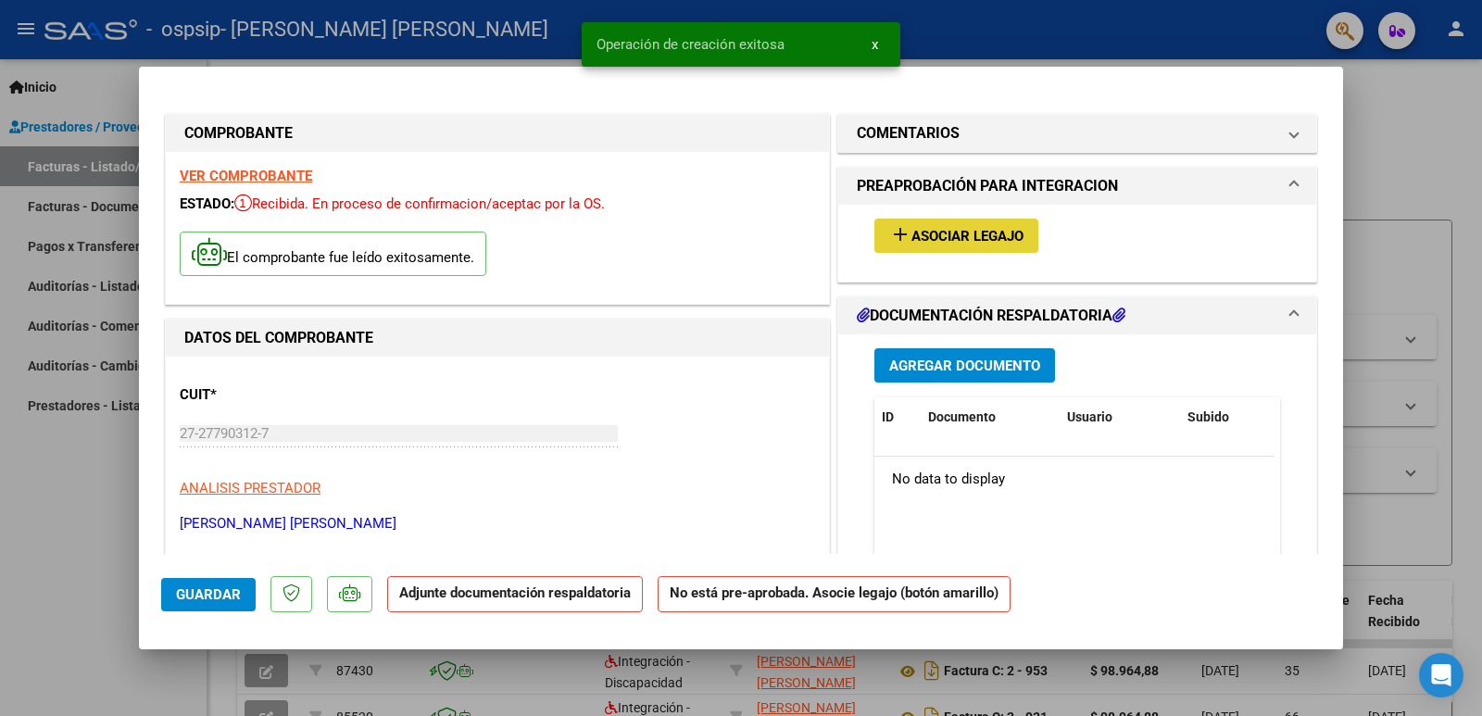
click at [919, 231] on span "Asociar Legajo" at bounding box center [967, 236] width 112 height 17
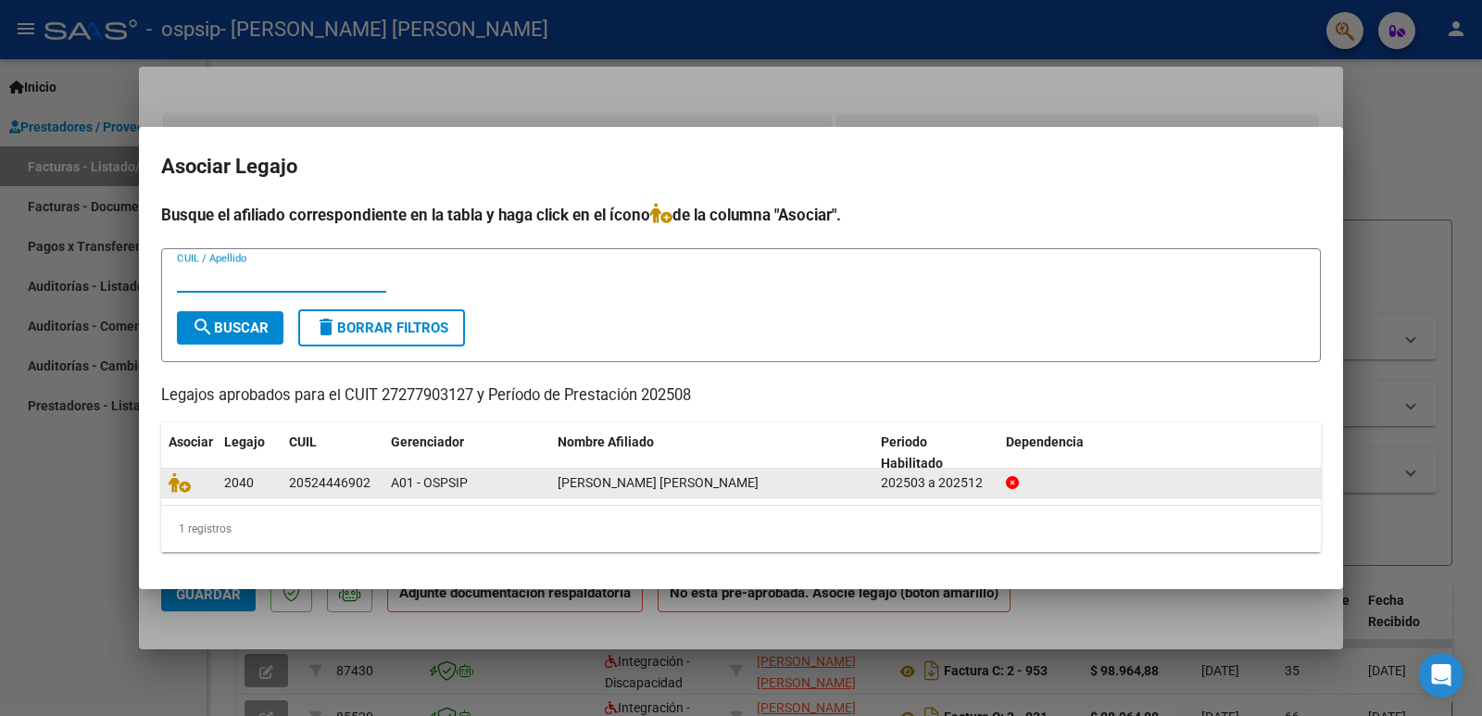
click at [353, 486] on div "20524446902" at bounding box center [330, 482] width 82 height 21
click at [550, 492] on datatable-body-cell "[PERSON_NAME] [PERSON_NAME]" at bounding box center [711, 483] width 323 height 29
click at [742, 477] on div "[PERSON_NAME] [PERSON_NAME]" at bounding box center [712, 482] width 308 height 21
click at [839, 481] on div "[PERSON_NAME] [PERSON_NAME]" at bounding box center [712, 482] width 308 height 21
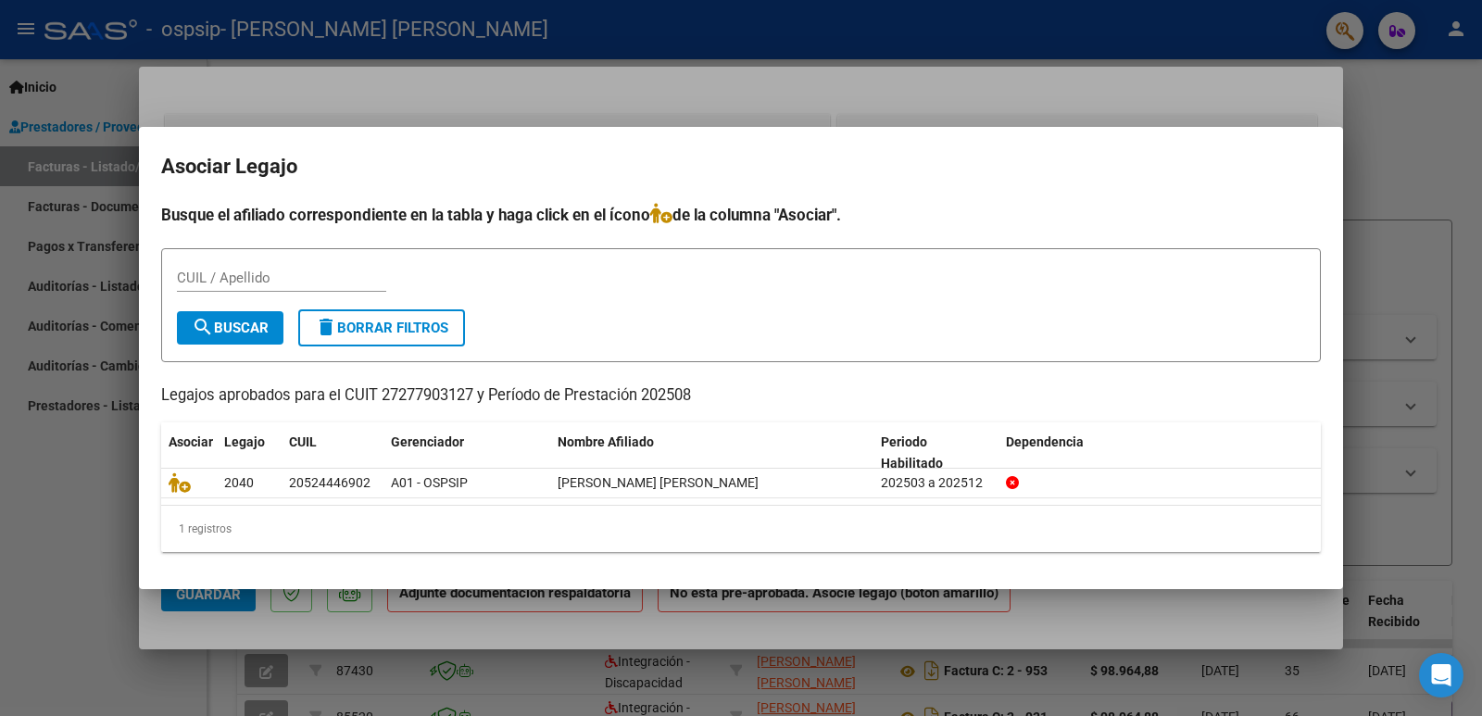
click at [272, 330] on button "search Buscar" at bounding box center [230, 327] width 107 height 33
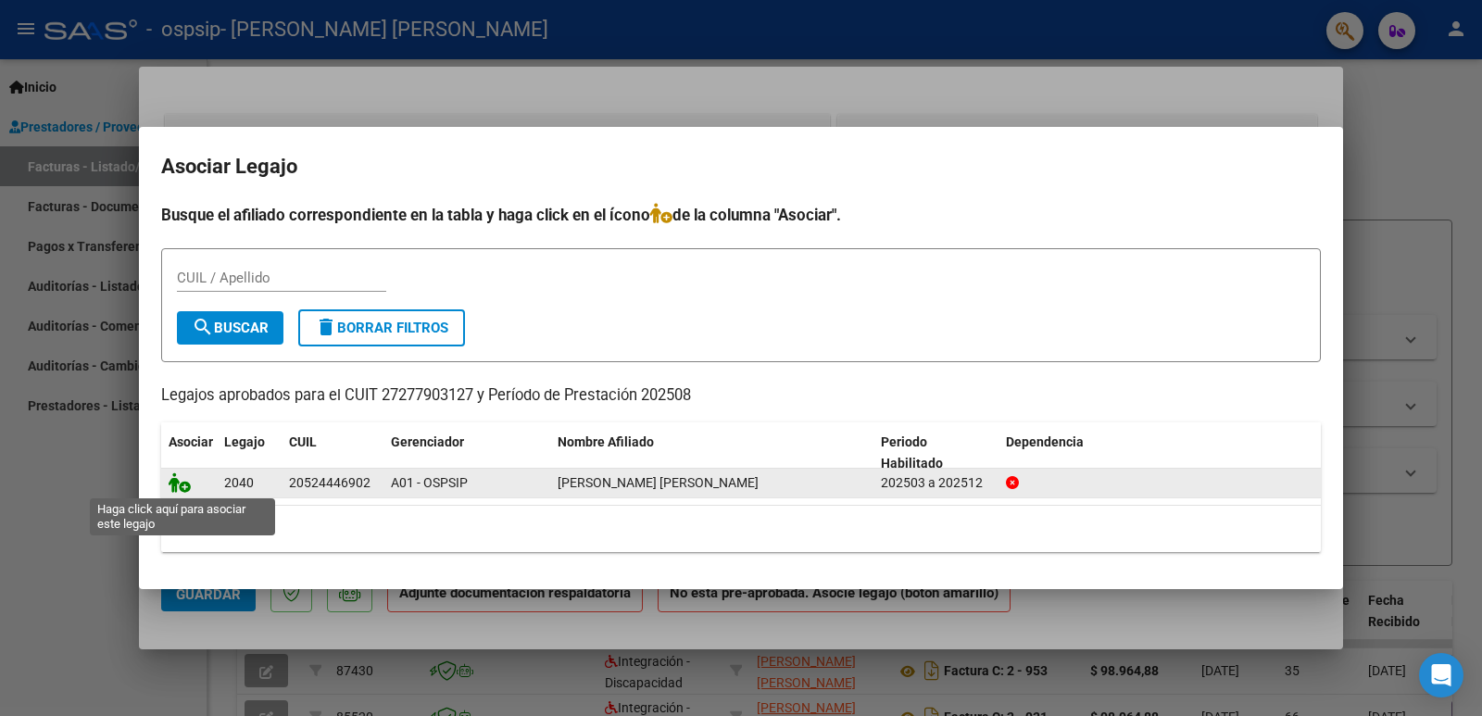
click at [182, 485] on icon at bounding box center [180, 482] width 22 height 20
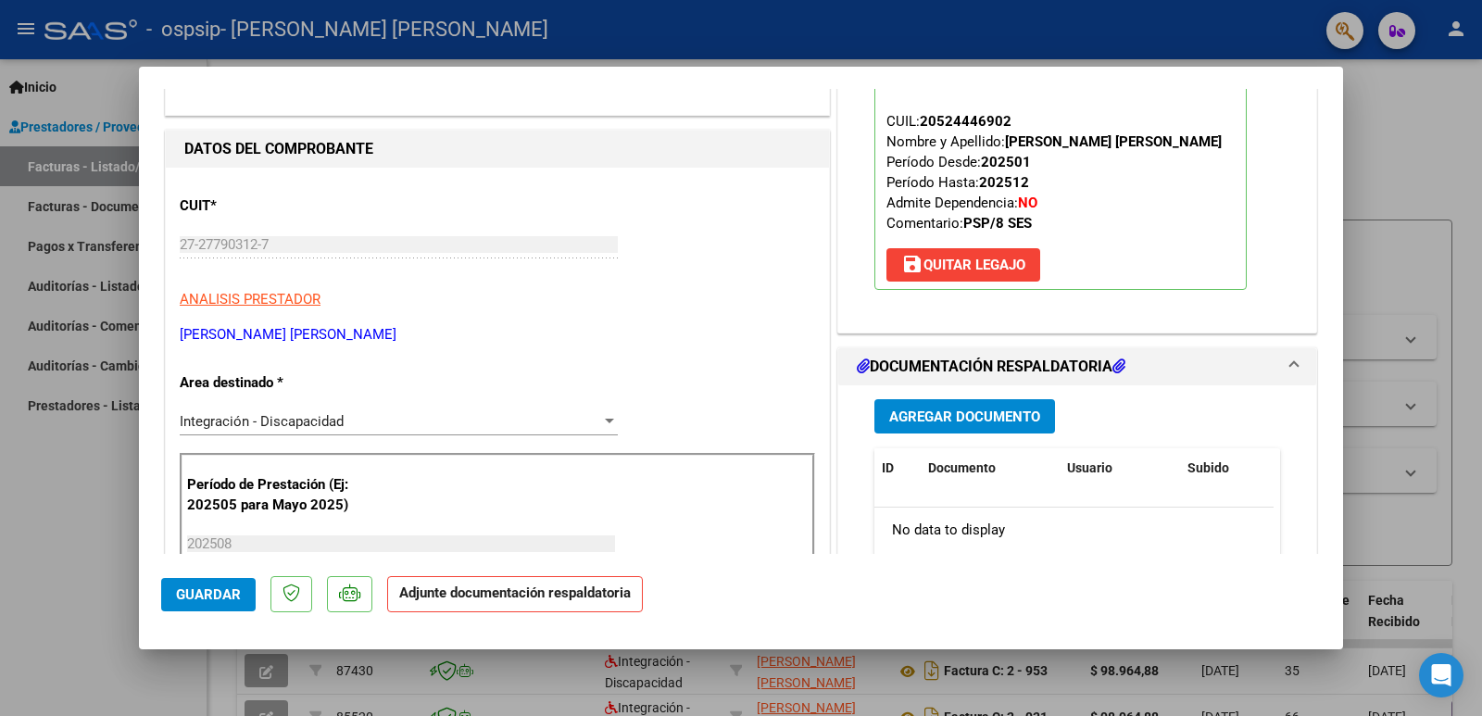
scroll to position [278, 0]
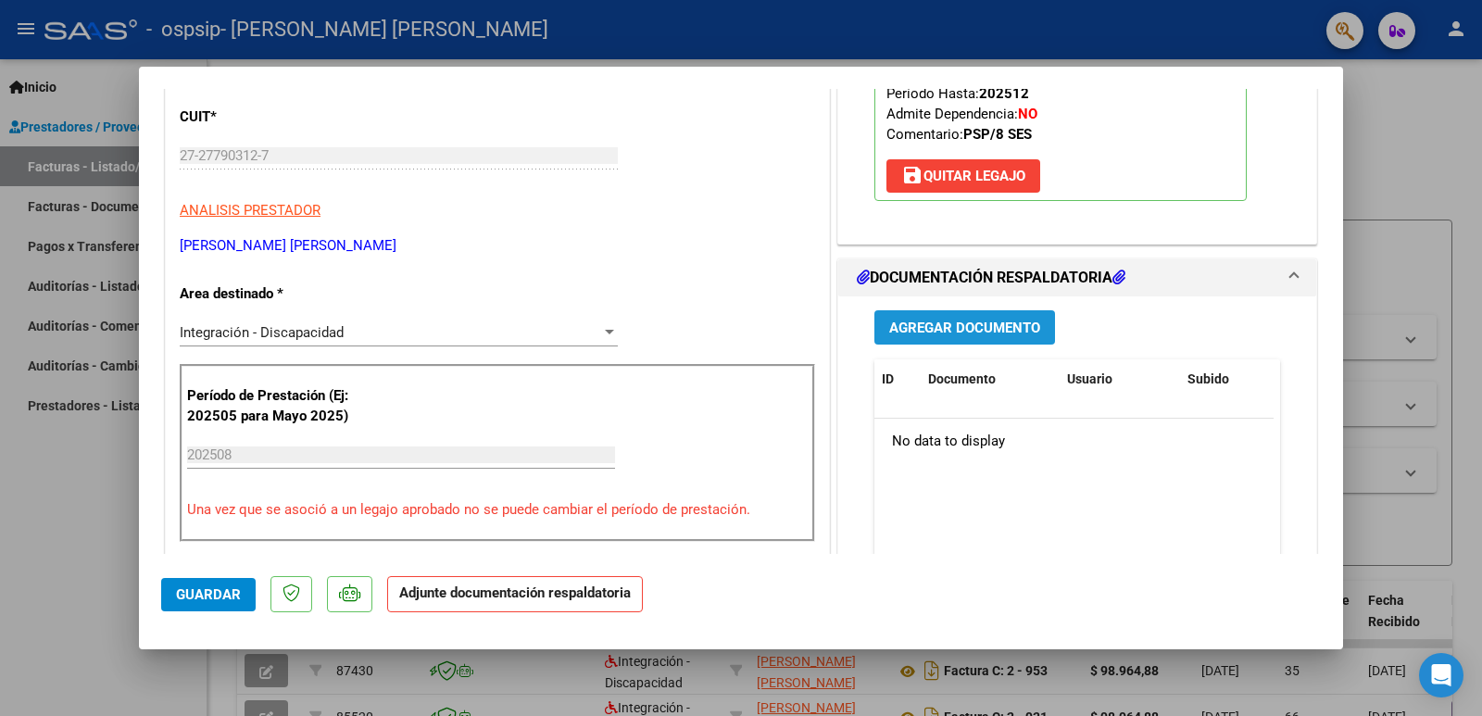
click at [972, 331] on span "Agregar Documento" at bounding box center [964, 328] width 151 height 17
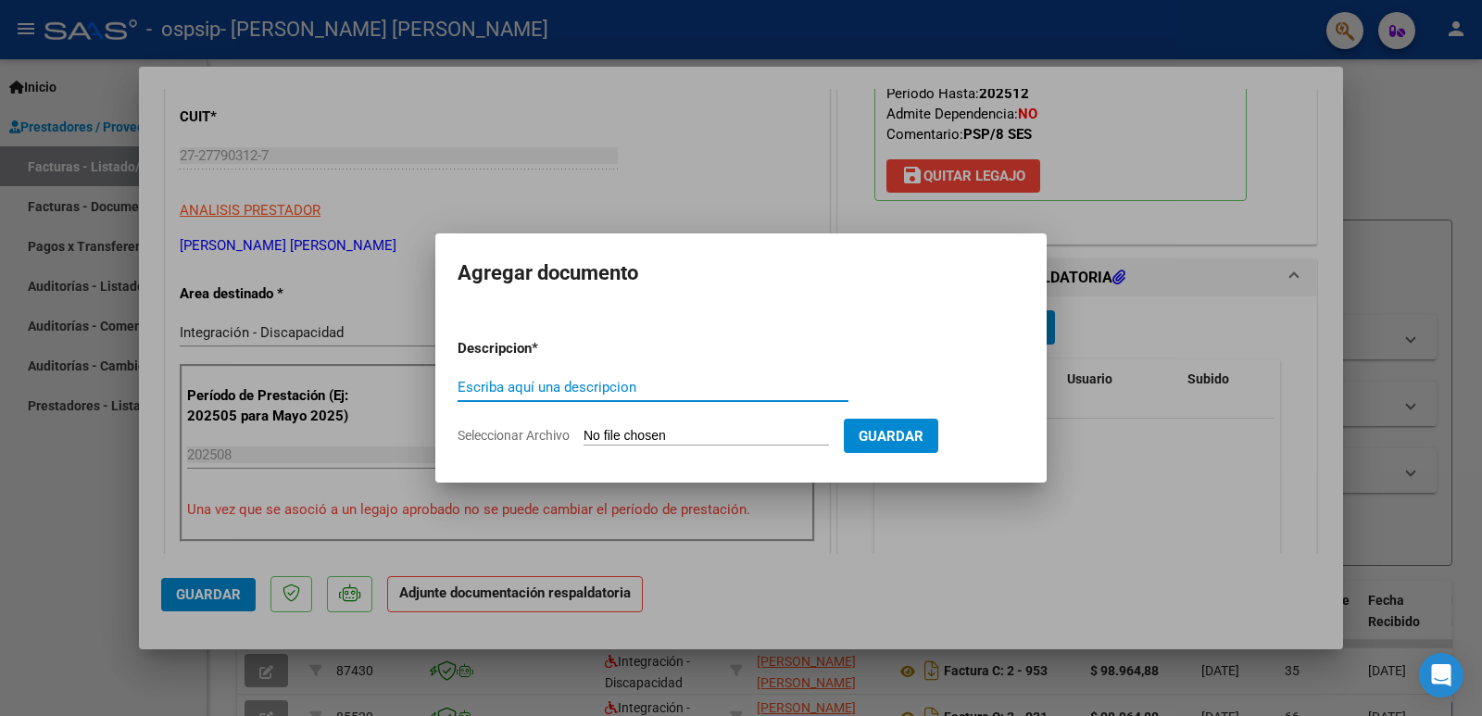
click at [620, 387] on input "Escriba aquí una descripcion" at bounding box center [653, 387] width 391 height 17
type input "Asistencia"
click at [745, 440] on input "Seleccionar Archivo" at bounding box center [706, 437] width 245 height 18
type input "C:\fakepath\Agosto Firmas.pdf"
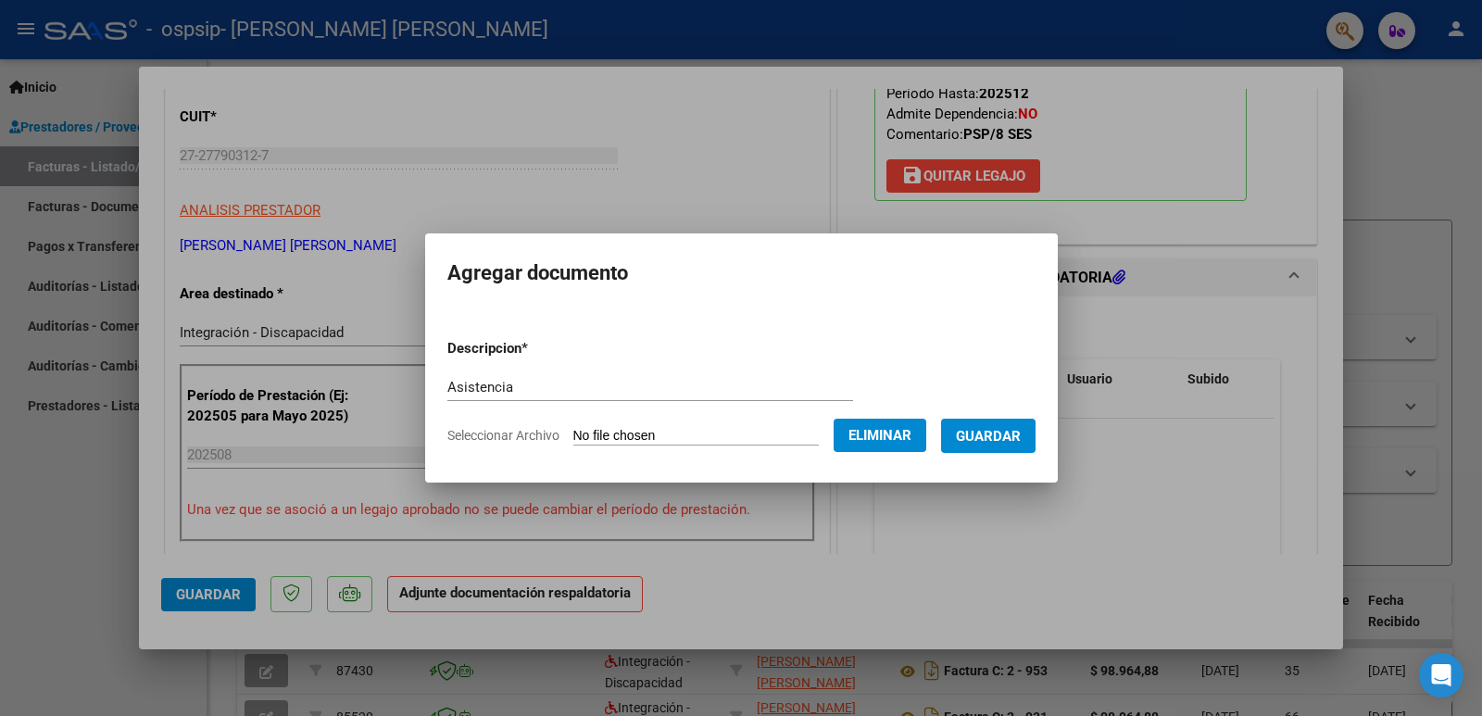
click at [987, 441] on span "Guardar" at bounding box center [988, 436] width 65 height 17
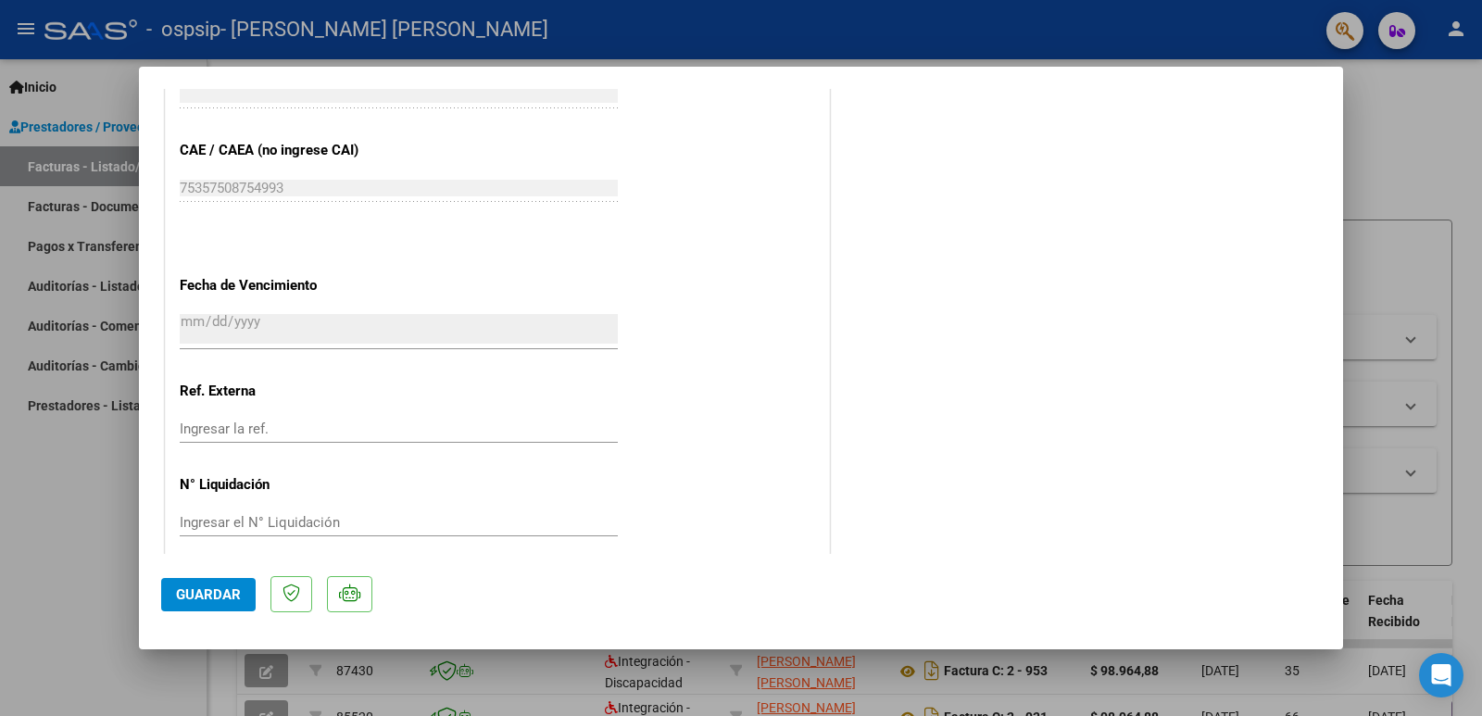
scroll to position [1193, 0]
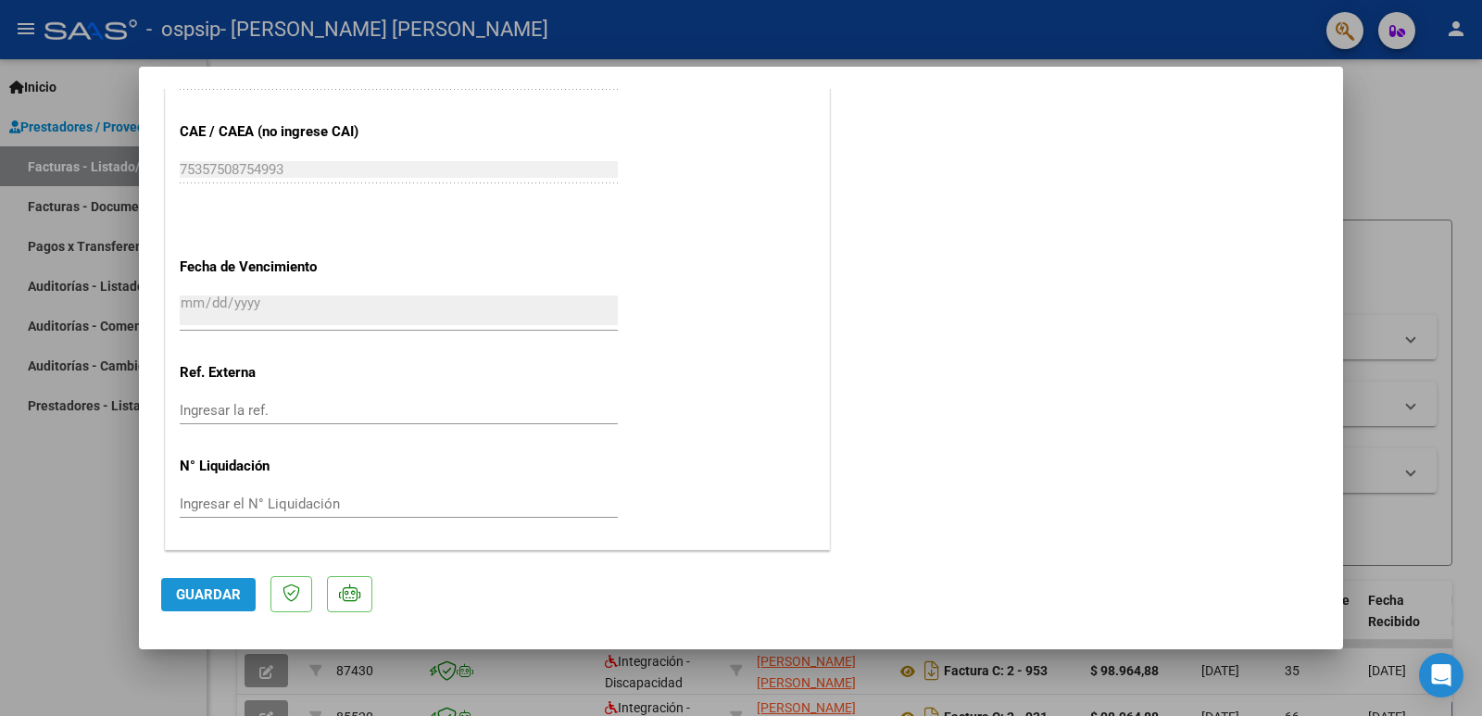
click at [228, 592] on span "Guardar" at bounding box center [208, 594] width 65 height 17
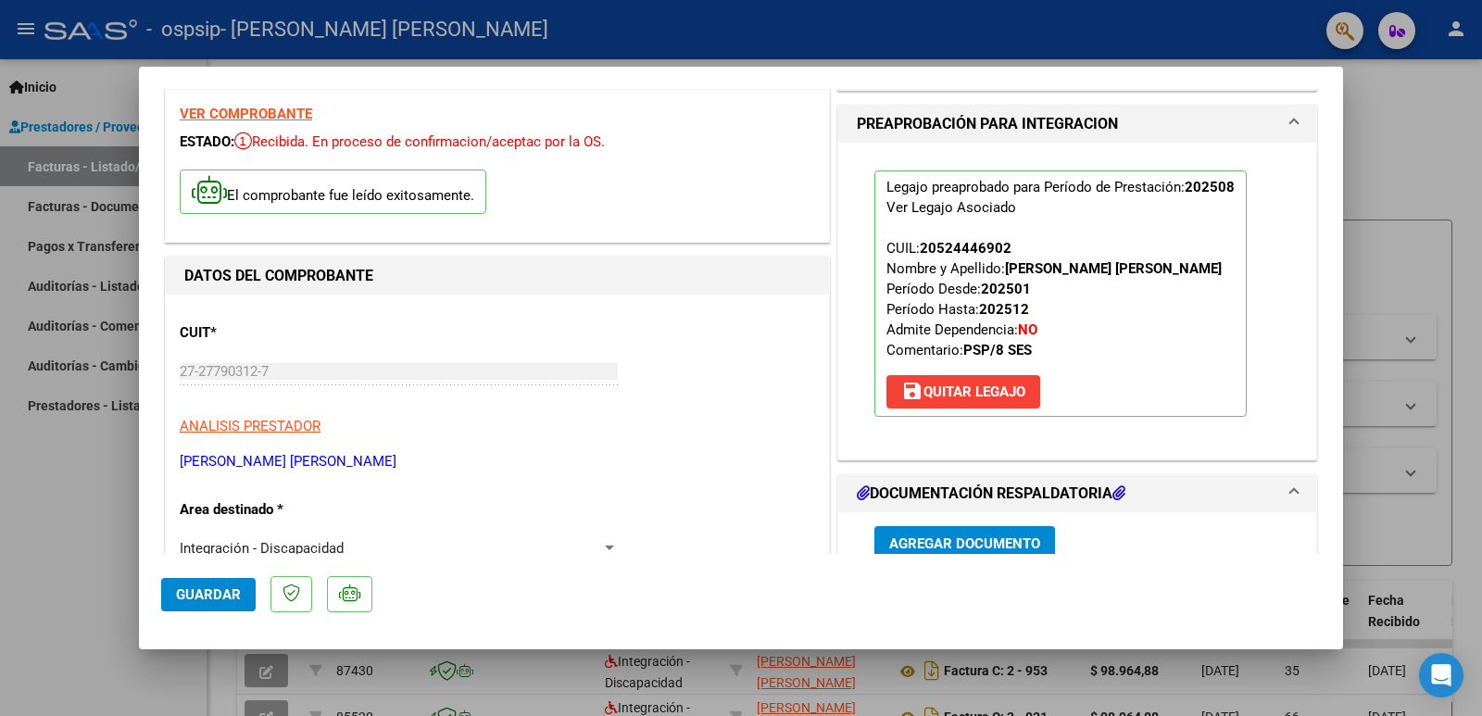
scroll to position [0, 0]
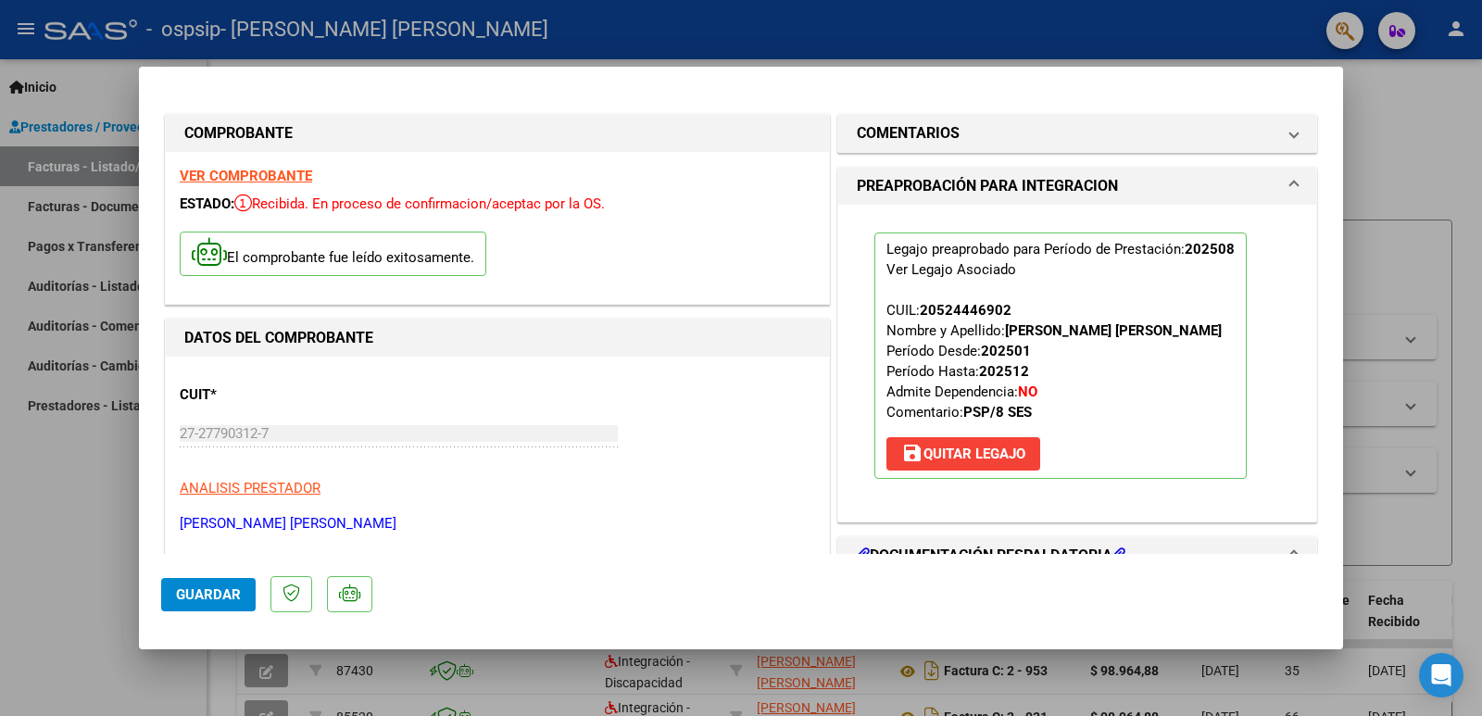
click at [1231, 37] on div at bounding box center [741, 358] width 1482 height 716
type input "$ 0,00"
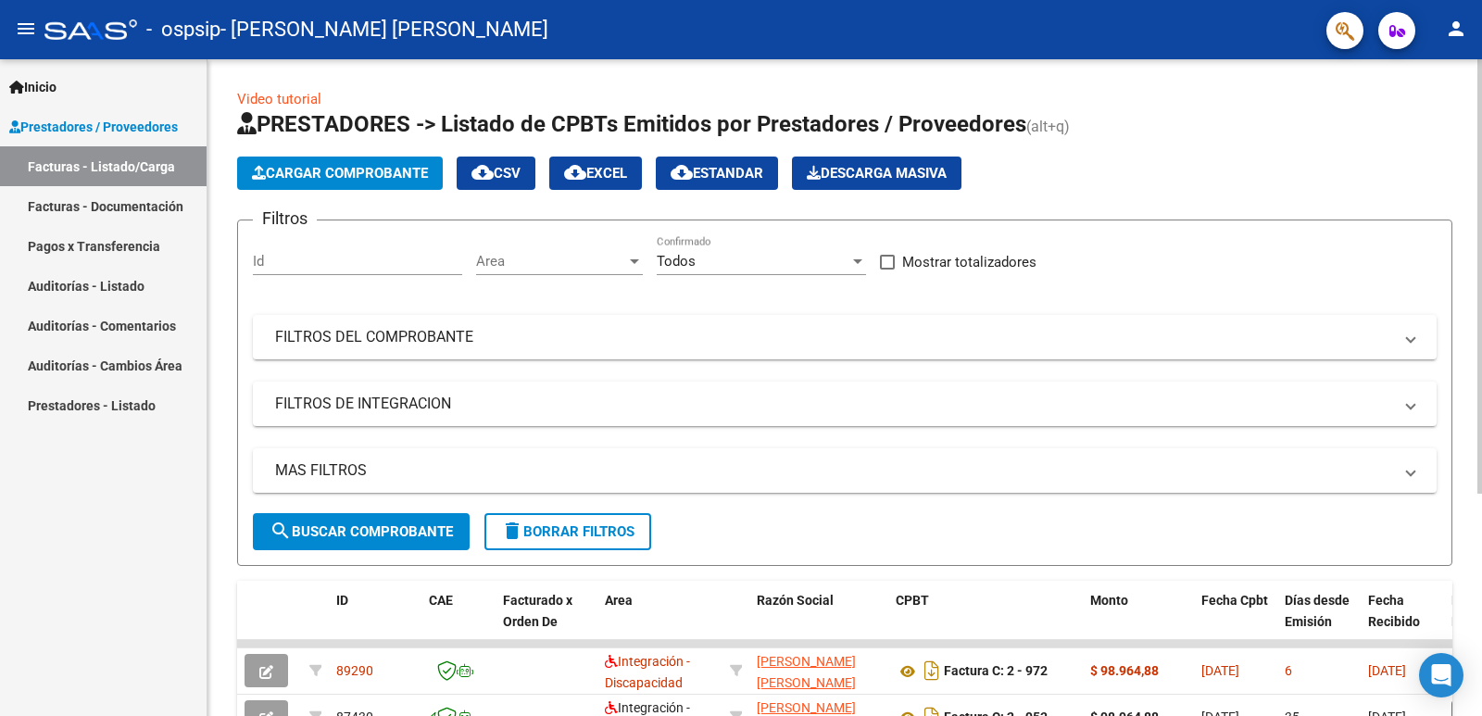
click at [258, 102] on link "Video tutorial" at bounding box center [279, 99] width 84 height 17
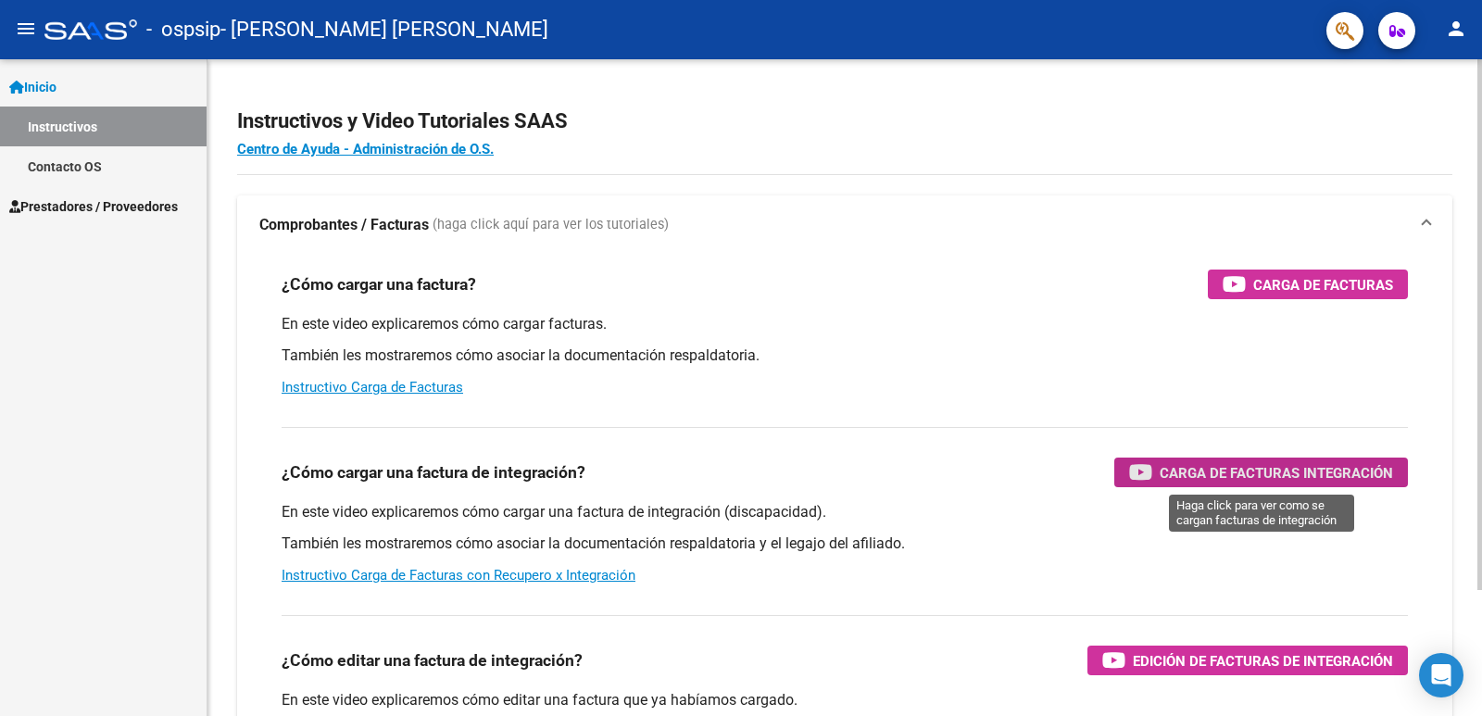
click at [1275, 465] on span "Carga de Facturas Integración" at bounding box center [1276, 472] width 233 height 23
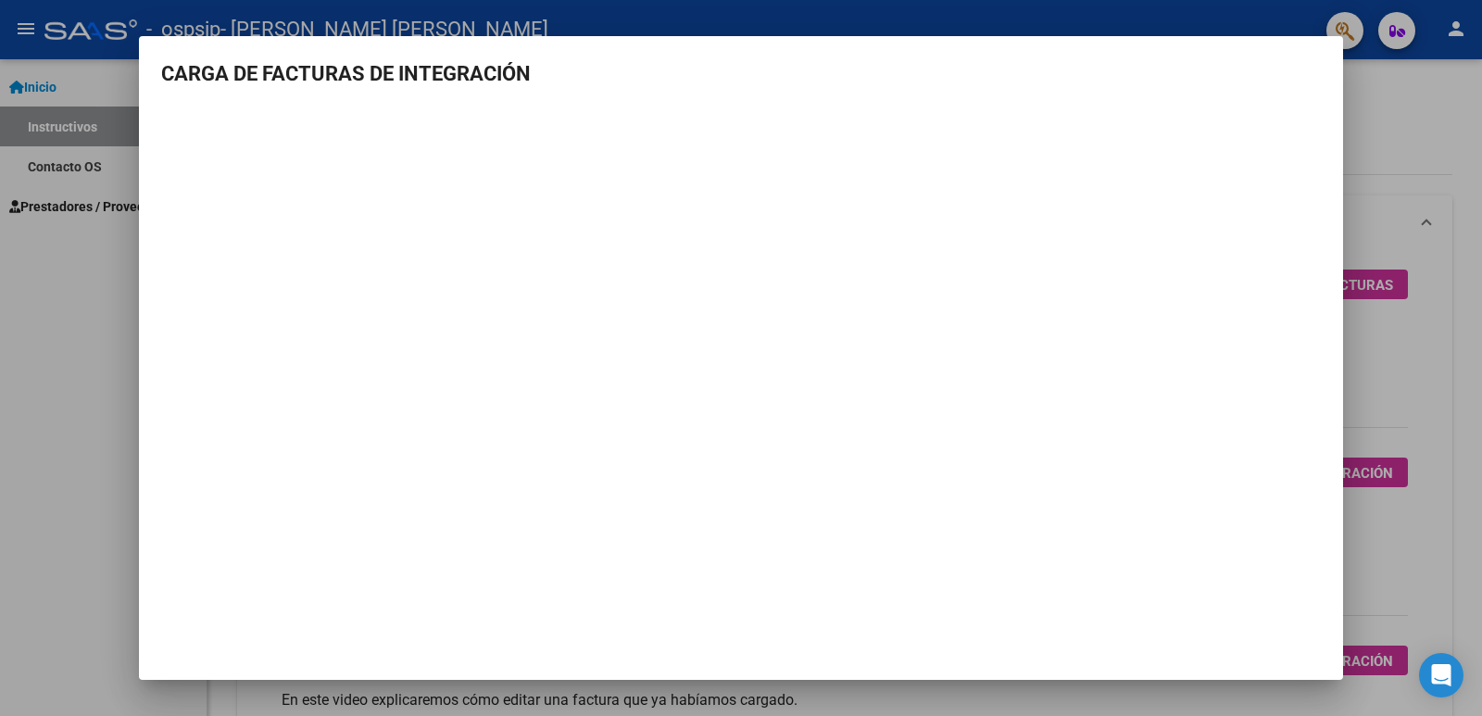
click at [99, 270] on div at bounding box center [741, 358] width 1482 height 716
